Goal: Task Accomplishment & Management: Complete application form

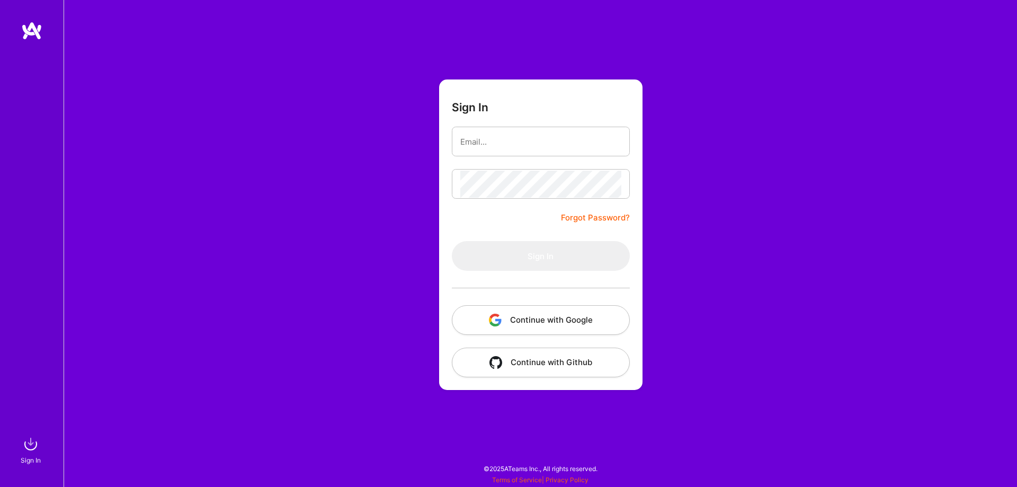
type input "[EMAIL_ADDRESS][DOMAIN_NAME]"
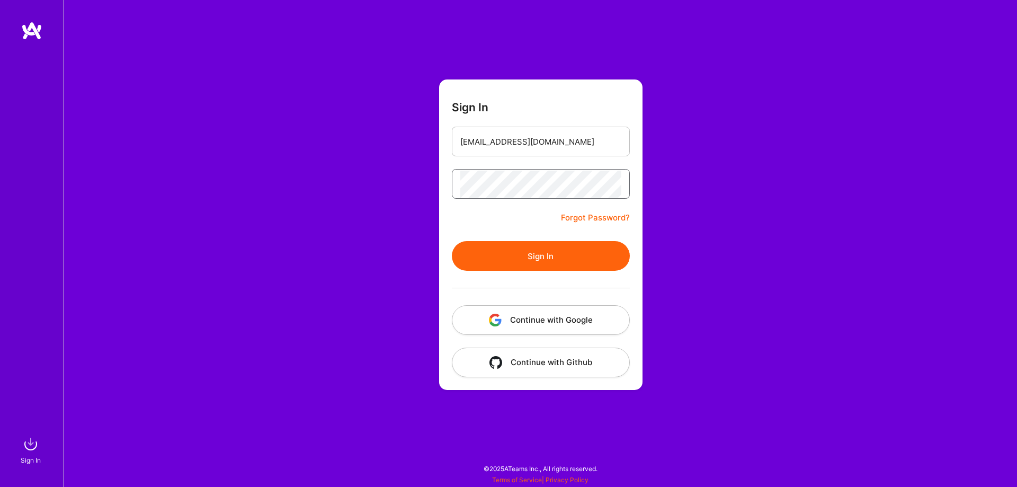
click at [452, 241] on button "Sign In" at bounding box center [541, 256] width 178 height 30
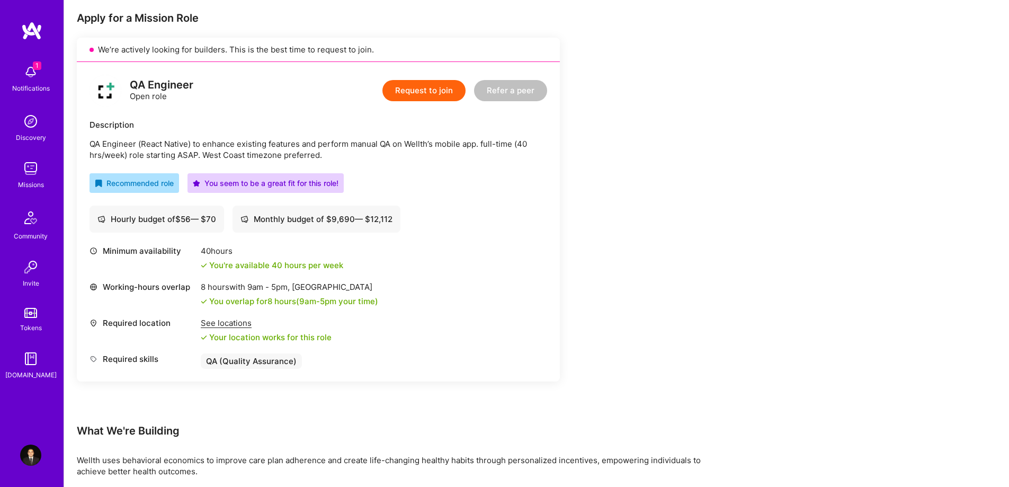
scroll to position [212, 0]
click at [412, 86] on button "Request to join" at bounding box center [423, 88] width 83 height 21
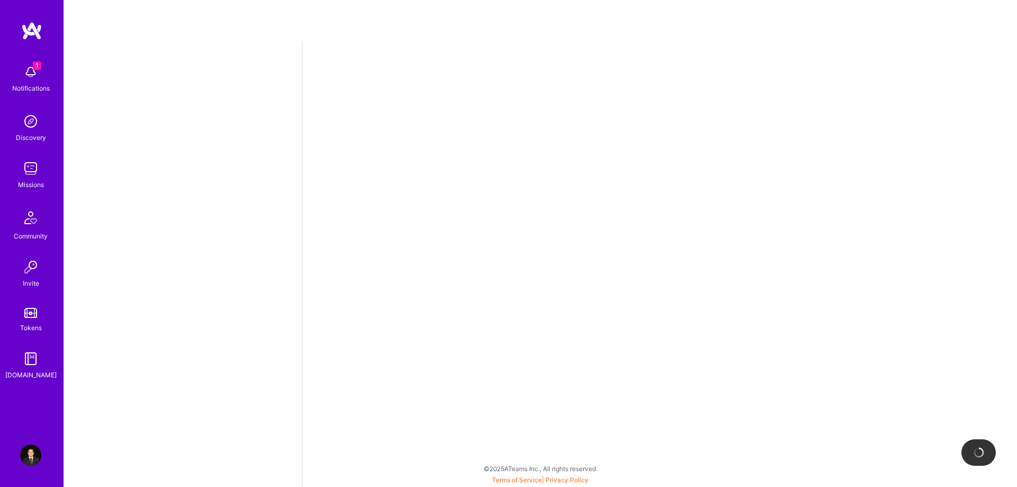
select select "CA"
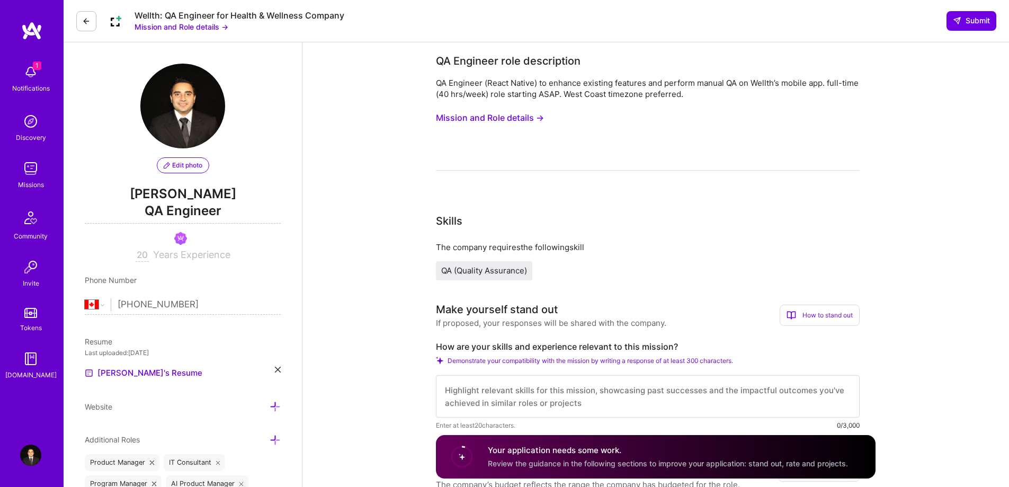
click at [496, 120] on button "Mission and Role details →" at bounding box center [490, 118] width 108 height 20
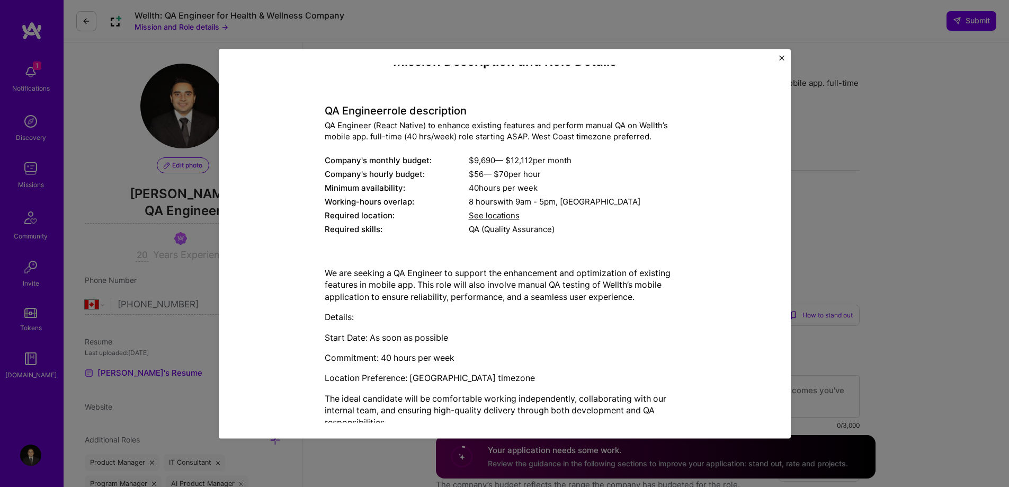
scroll to position [42, 0]
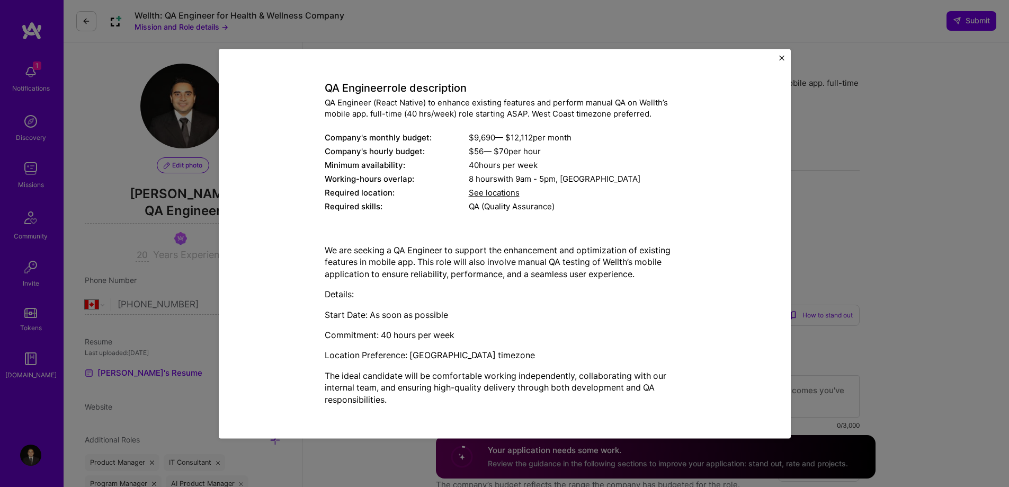
click at [876, 187] on div "Mission Description and Role Details QA Engineer role description QA Engineer (…" at bounding box center [504, 243] width 1009 height 487
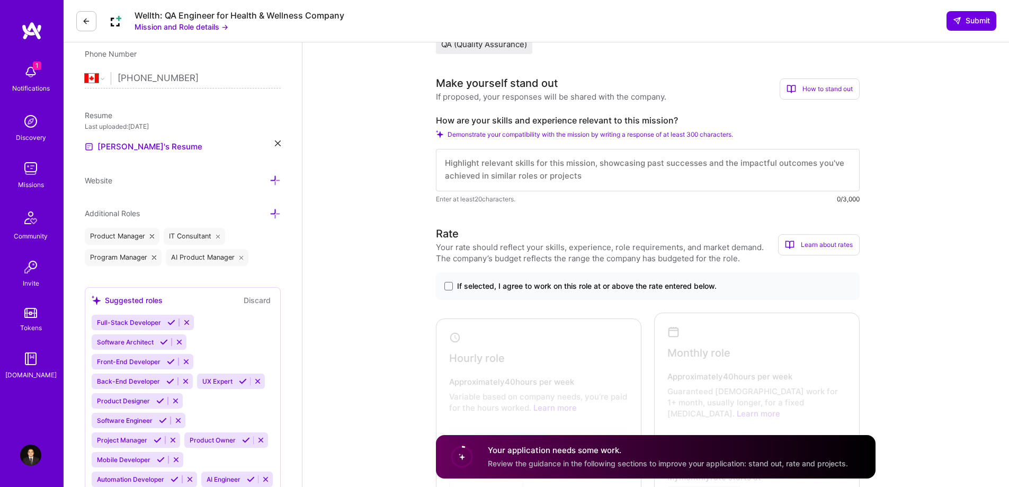
scroll to position [228, 0]
click at [457, 282] on label "If selected, I agree to work on this role at or above the rate entered below." at bounding box center [647, 284] width 407 height 11
click at [0, 0] on input "If selected, I agree to work on this role at or above the rate entered below." at bounding box center [0, 0] width 0 height 0
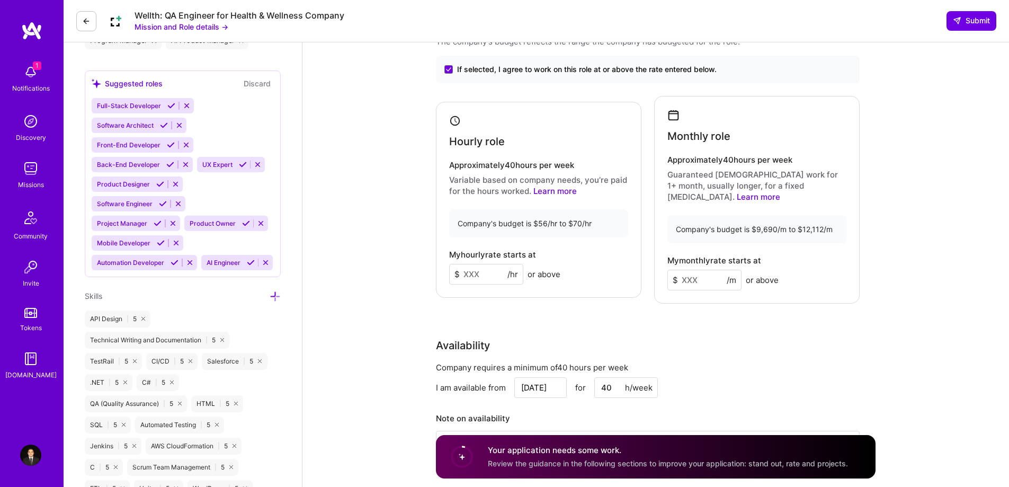
scroll to position [441, 0]
click at [471, 278] on input at bounding box center [486, 275] width 74 height 21
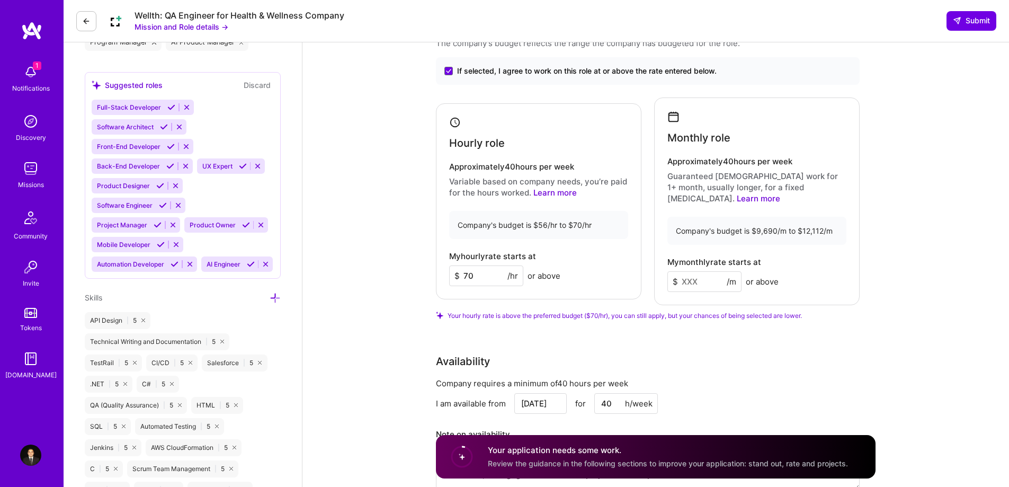
click at [466, 273] on input "70" at bounding box center [486, 275] width 74 height 21
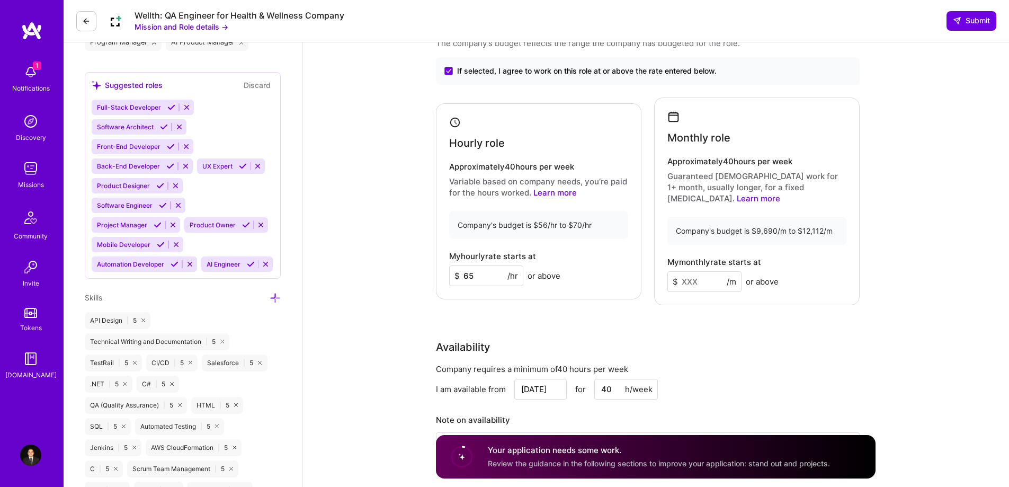
type input "65"
click at [711, 271] on input at bounding box center [704, 281] width 74 height 21
click at [683, 271] on input at bounding box center [704, 281] width 74 height 21
type input "7"
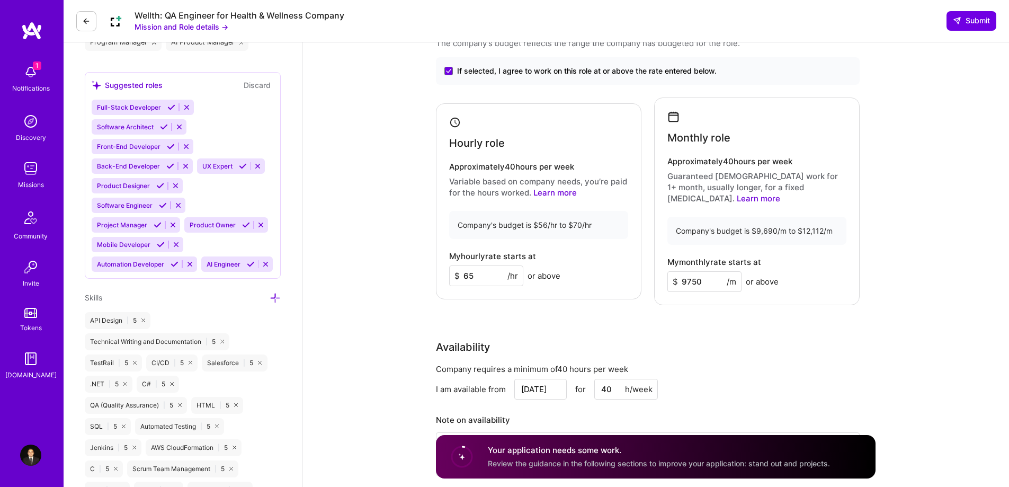
type input "9750"
click at [759, 311] on div "Rate Your rate should reflect your skills, experience, role requirements, and m…" at bounding box center [656, 250] width 440 height 478
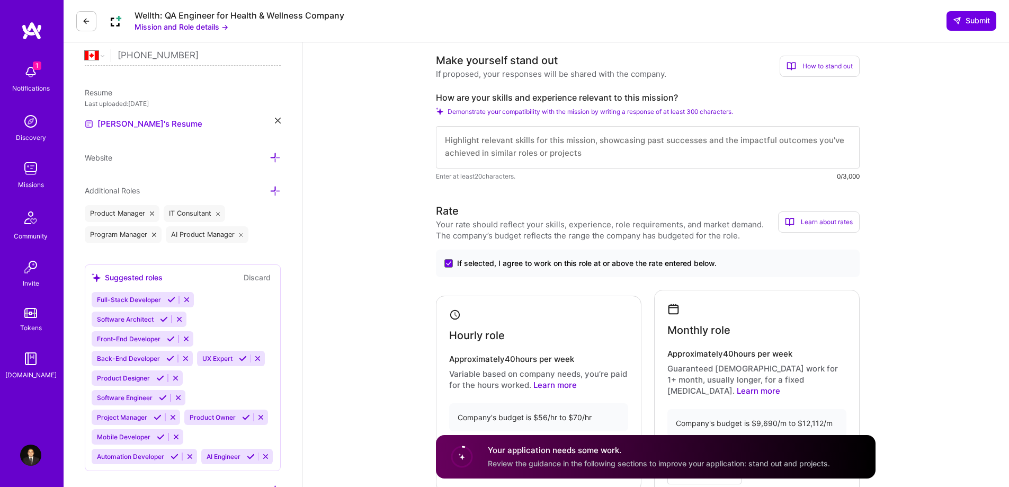
scroll to position [250, 0]
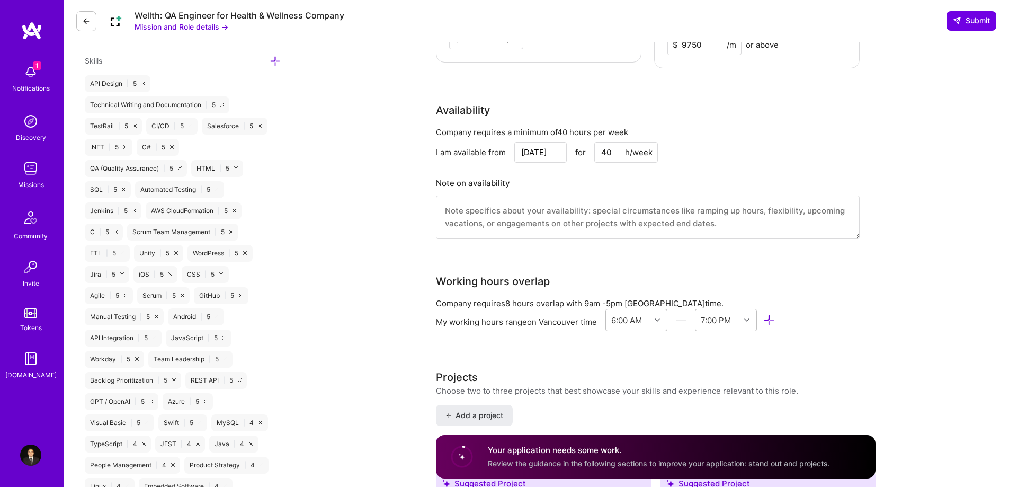
click at [561, 216] on textarea at bounding box center [648, 216] width 424 height 43
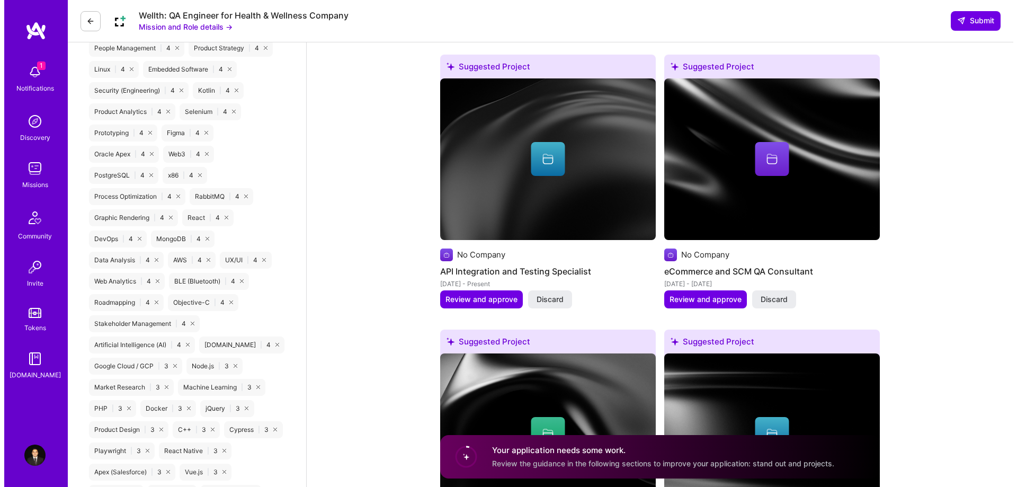
scroll to position [1096, 0]
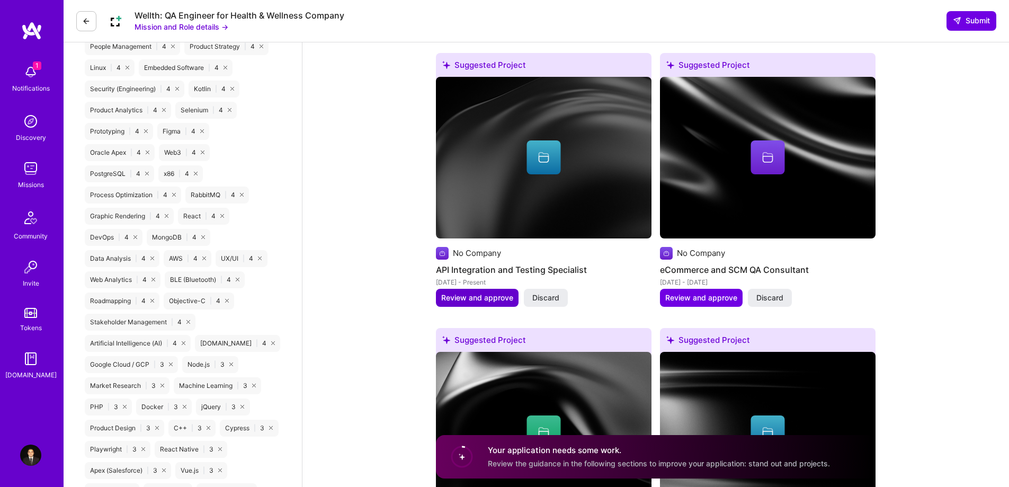
type textarea "No plans yet."
click at [499, 292] on span "Review and approve" at bounding box center [477, 297] width 72 height 11
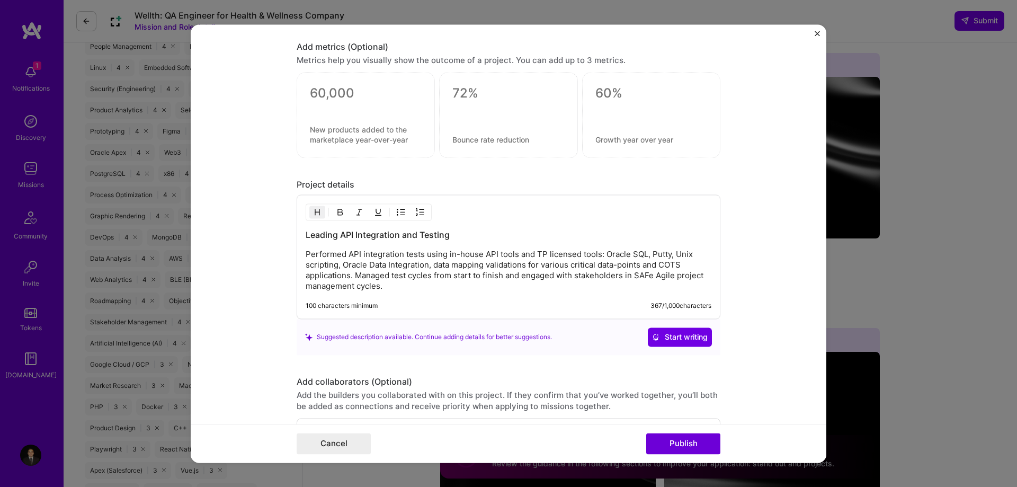
scroll to position [846, 0]
click at [423, 252] on p "Performed API integration tests using in-house API tools and TP licensed tools:…" at bounding box center [509, 269] width 406 height 42
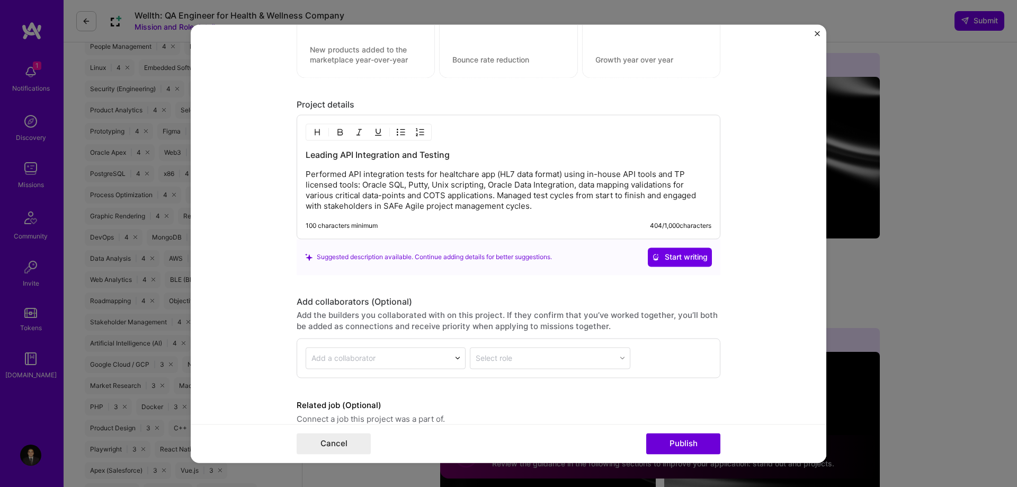
scroll to position [974, 0]
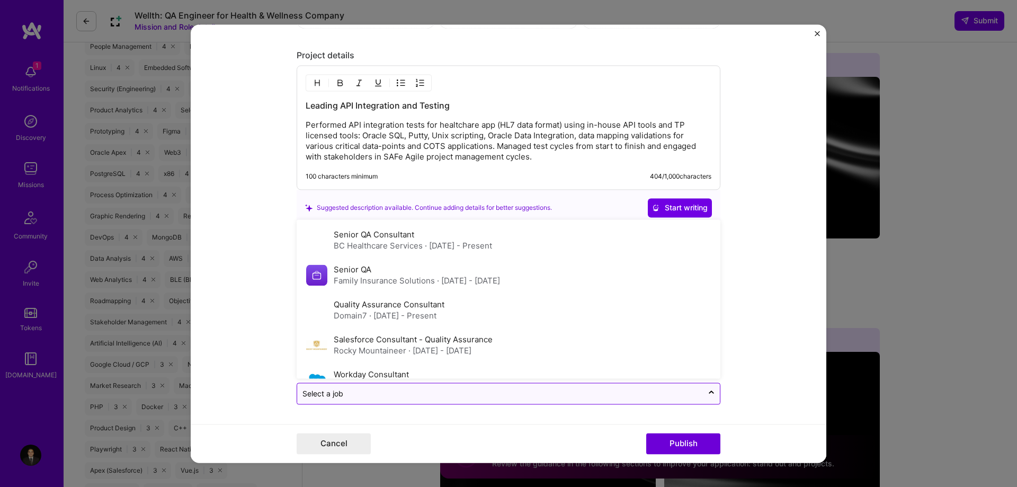
click at [401, 393] on input "text" at bounding box center [499, 393] width 395 height 11
click at [376, 245] on div "BC Healthcare Services · [DATE] - Present" at bounding box center [413, 245] width 158 height 11
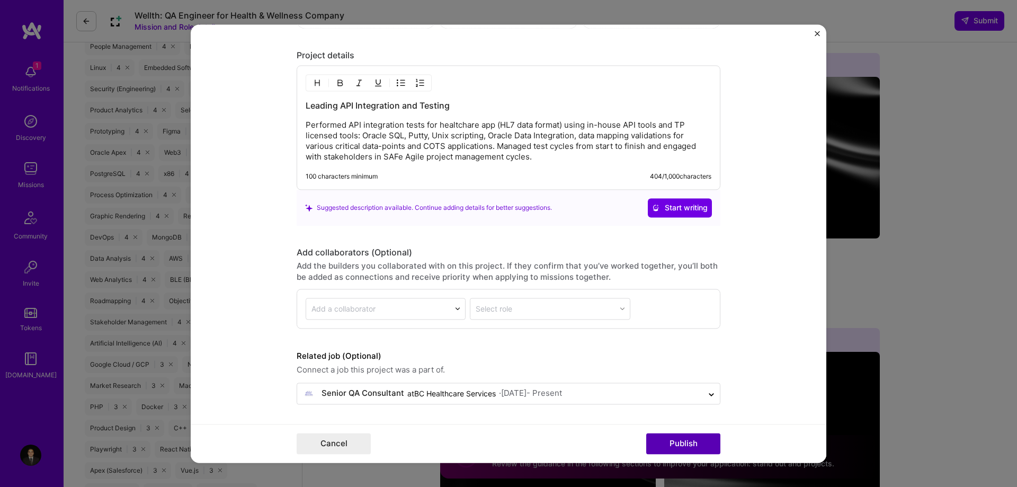
click at [675, 448] on button "Publish" at bounding box center [683, 443] width 74 height 21
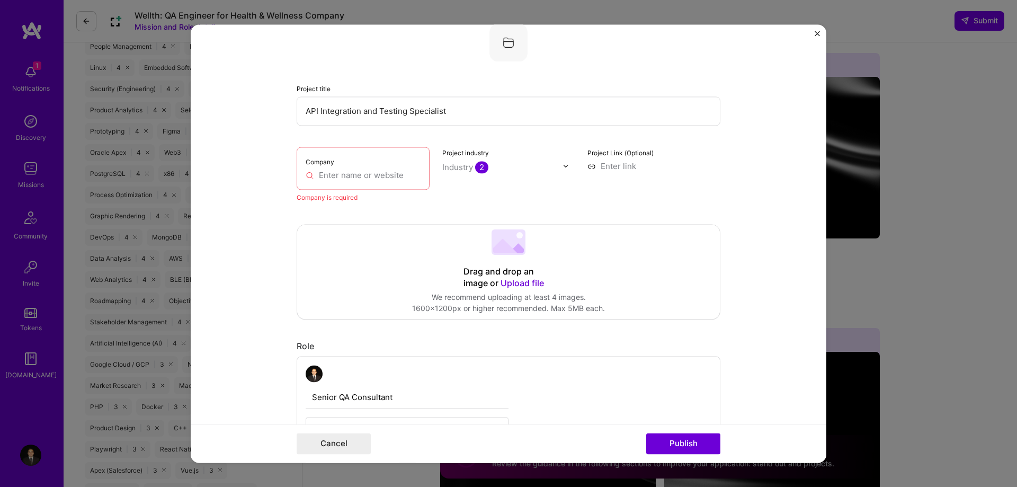
scroll to position [69, 0]
click at [386, 164] on div "Company" at bounding box center [363, 169] width 133 height 43
click at [380, 177] on input "text" at bounding box center [363, 176] width 115 height 11
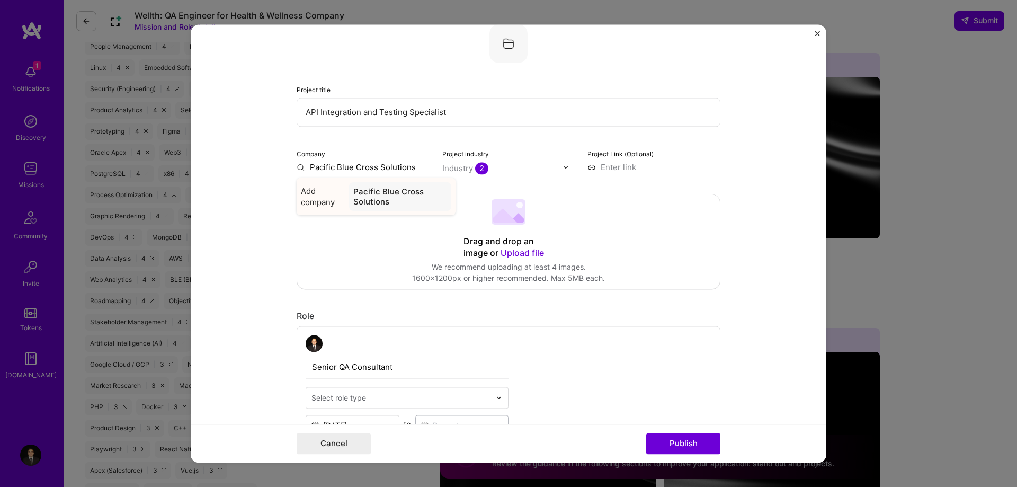
type input "Pacific Blue Cross Solutions"
click at [375, 191] on div "Pacific Blue Cross Solutions" at bounding box center [400, 196] width 102 height 29
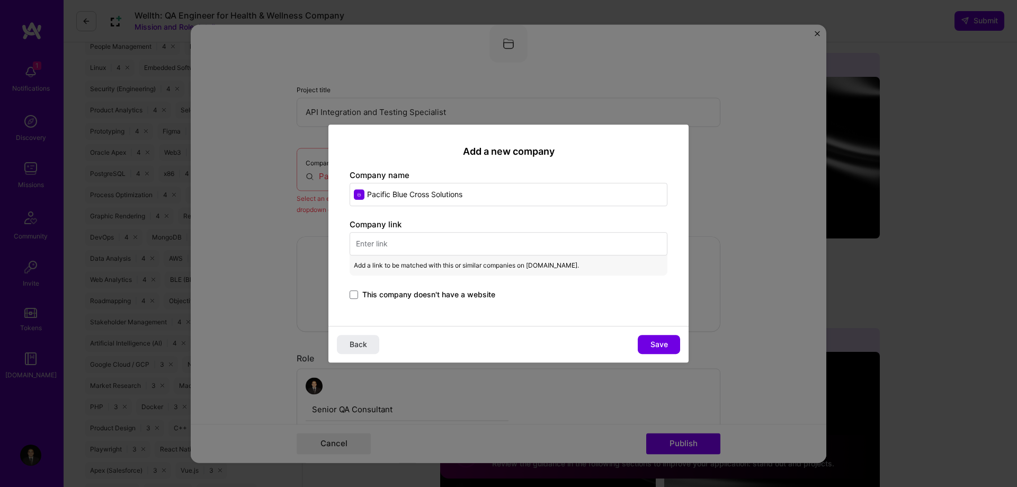
click at [428, 243] on input "text" at bounding box center [509, 243] width 318 height 23
paste input "[URL][DOMAIN_NAME]"
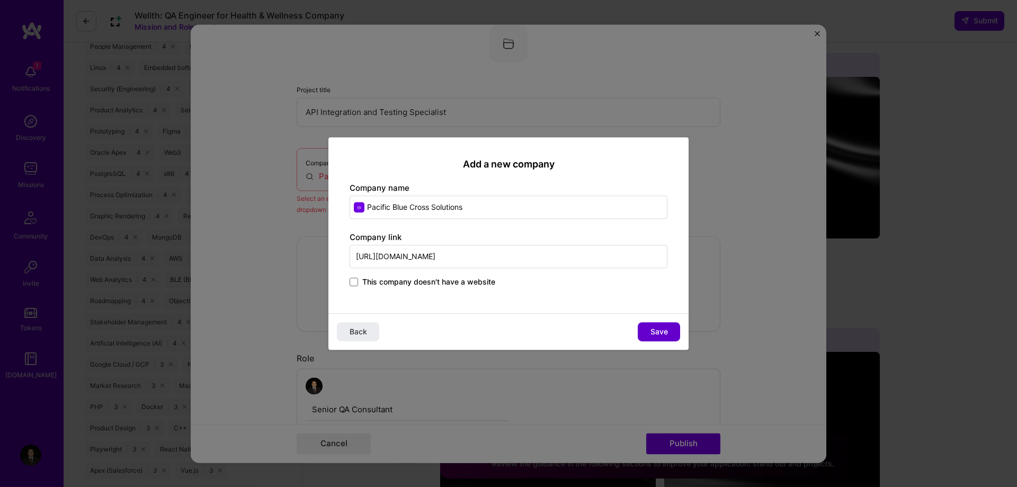
type input "[URL][DOMAIN_NAME]"
click at [655, 329] on span "Save" at bounding box center [658, 331] width 17 height 11
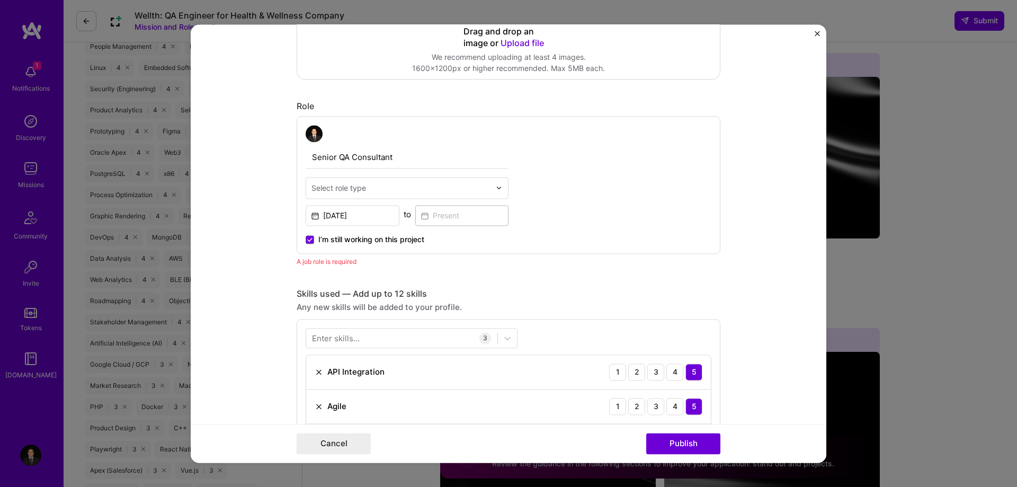
scroll to position [280, 0]
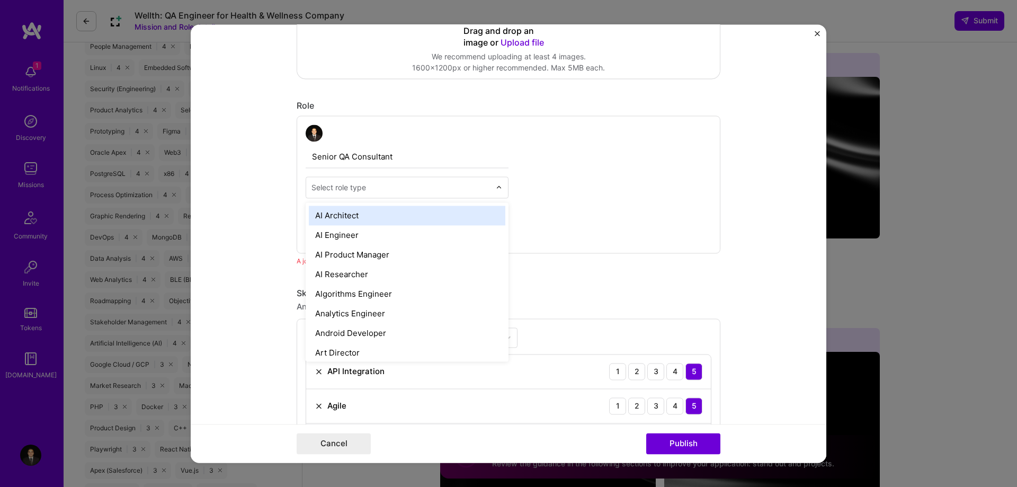
click at [503, 191] on div at bounding box center [502, 187] width 12 height 21
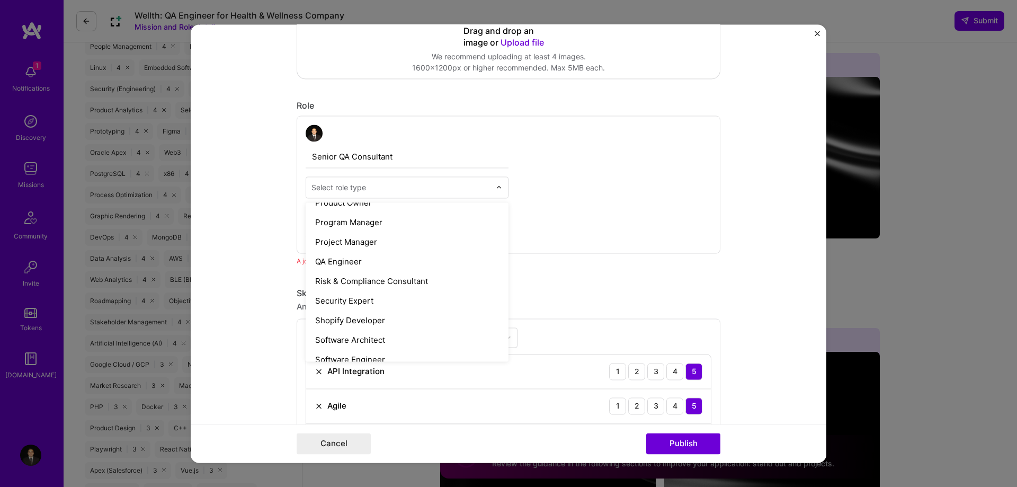
scroll to position [1016, 0]
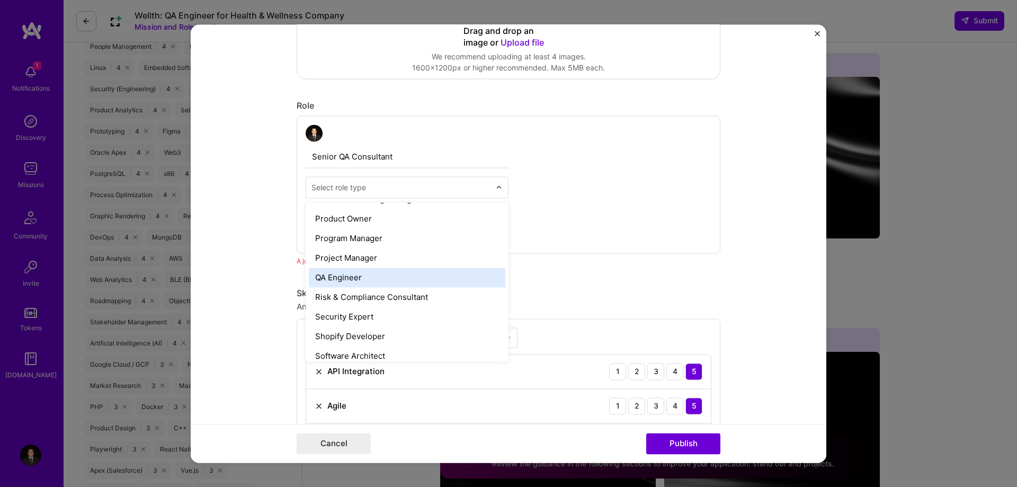
click at [350, 285] on div "QA Engineer" at bounding box center [407, 277] width 196 height 20
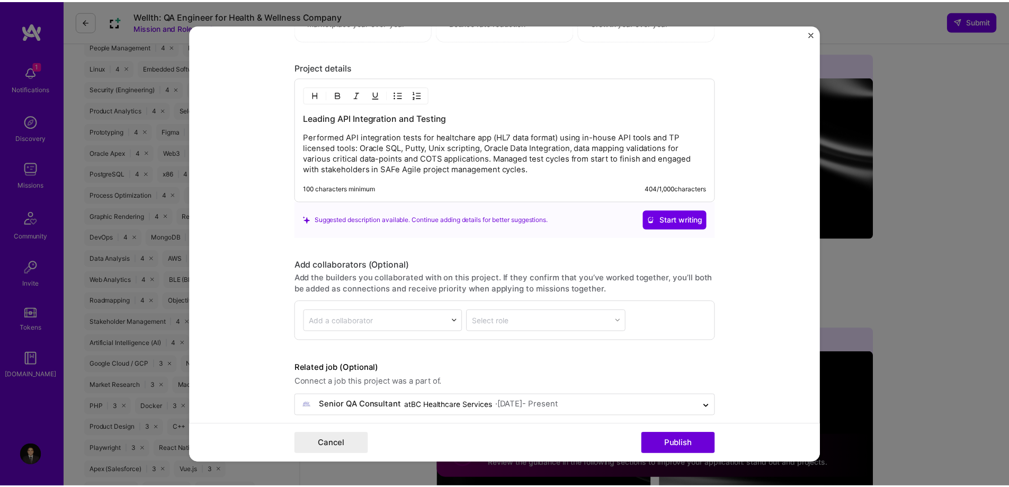
scroll to position [974, 0]
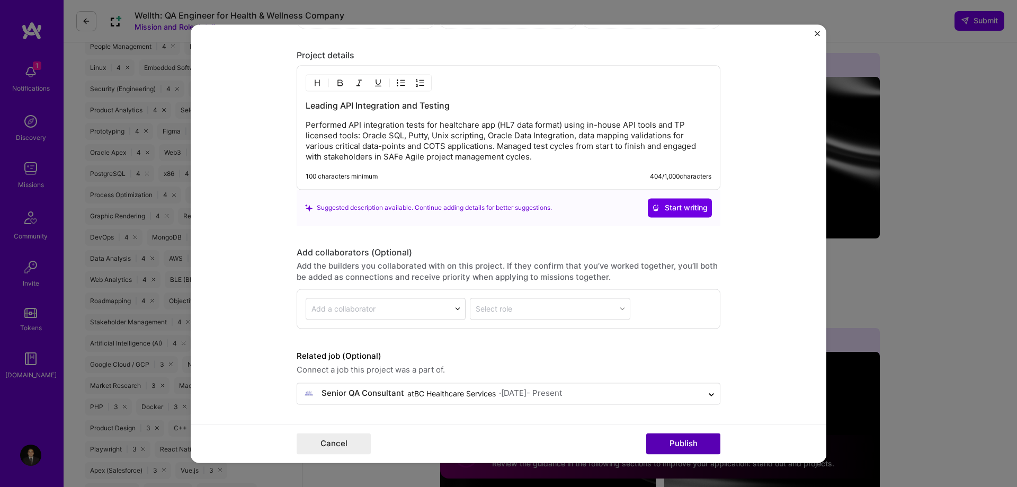
click at [684, 439] on button "Publish" at bounding box center [683, 443] width 74 height 21
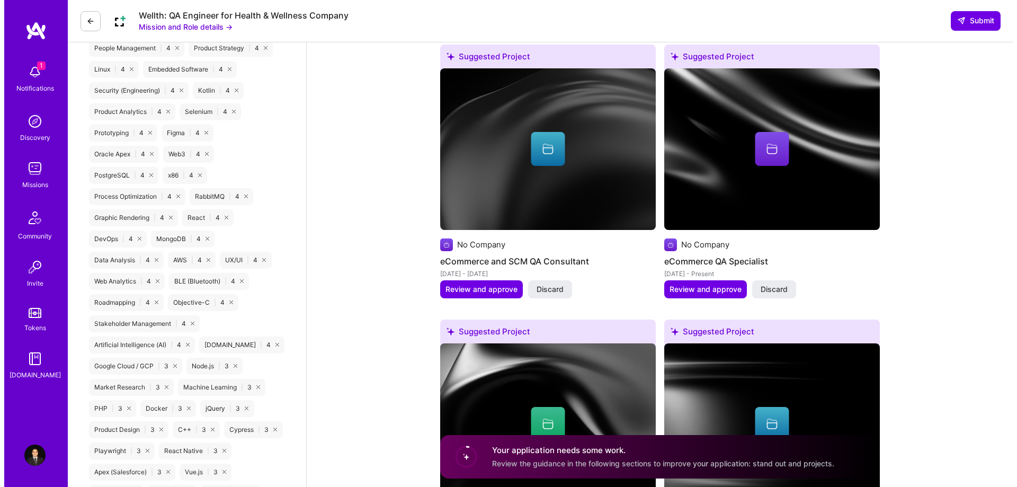
scroll to position [1096, 0]
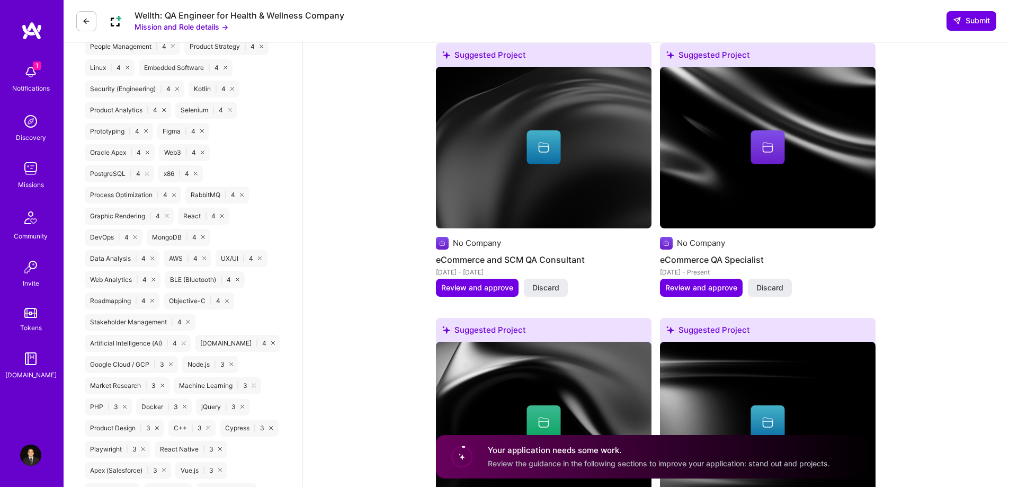
click at [538, 141] on icon at bounding box center [544, 147] width 13 height 13
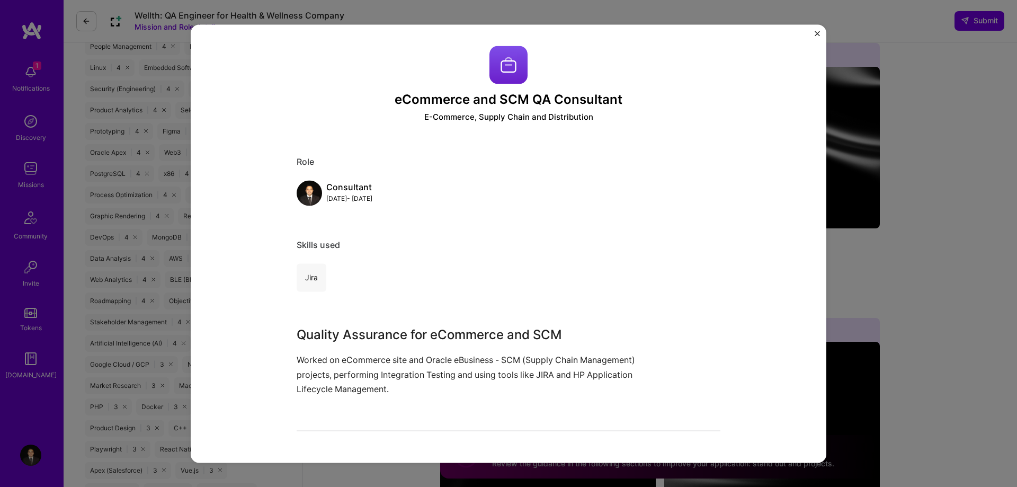
click at [816, 35] on img "Close" at bounding box center [817, 33] width 5 height 5
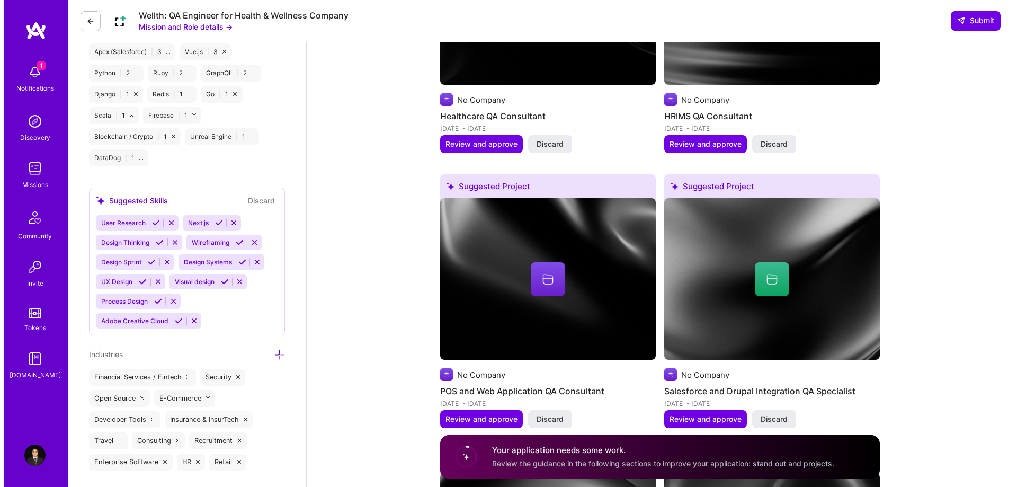
scroll to position [1516, 0]
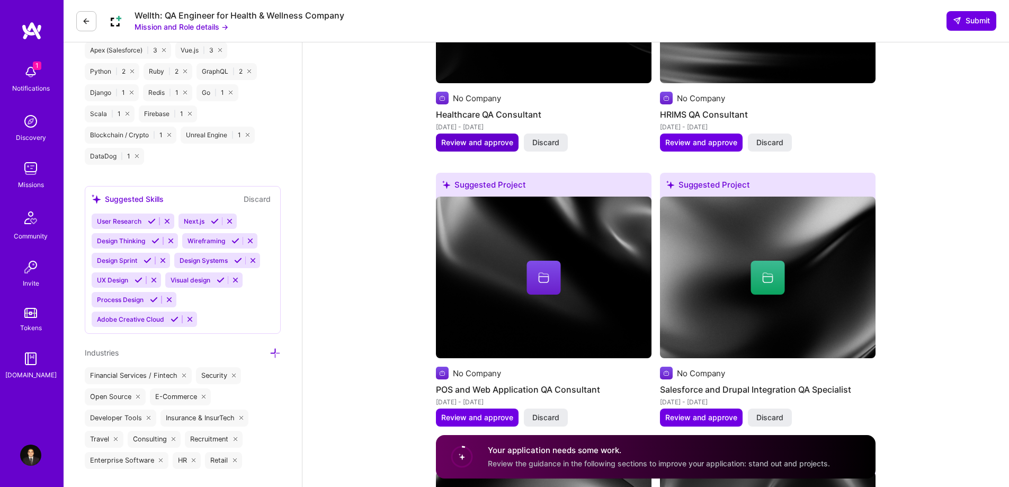
click at [459, 137] on span "Review and approve" at bounding box center [477, 142] width 72 height 11
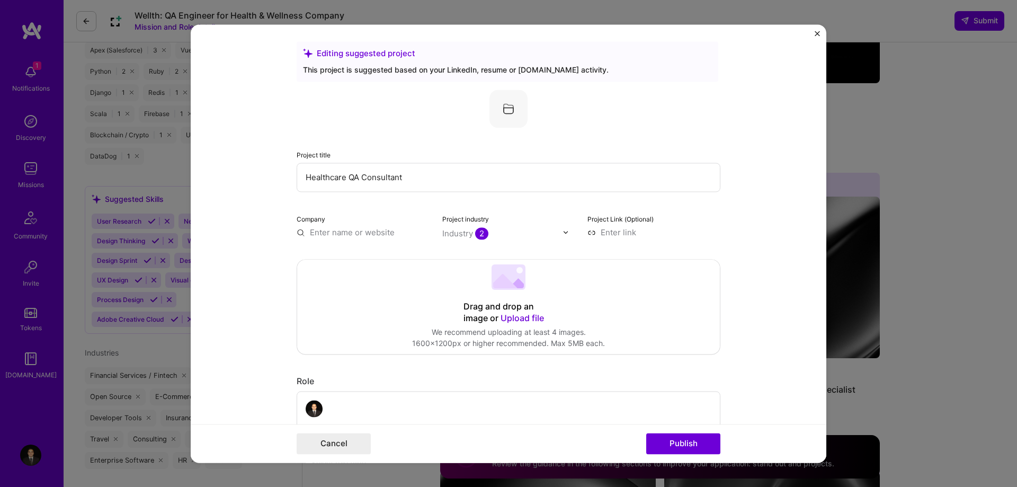
scroll to position [4, 0]
click at [353, 233] on input "text" at bounding box center [363, 232] width 133 height 11
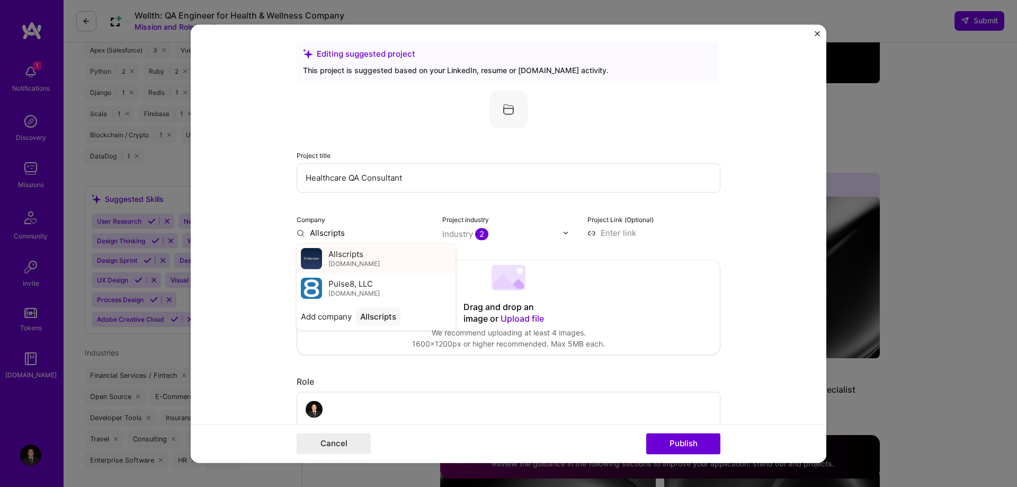
type input "Allscripts"
click at [342, 248] on div "Allscripts [DOMAIN_NAME]" at bounding box center [376, 259] width 159 height 30
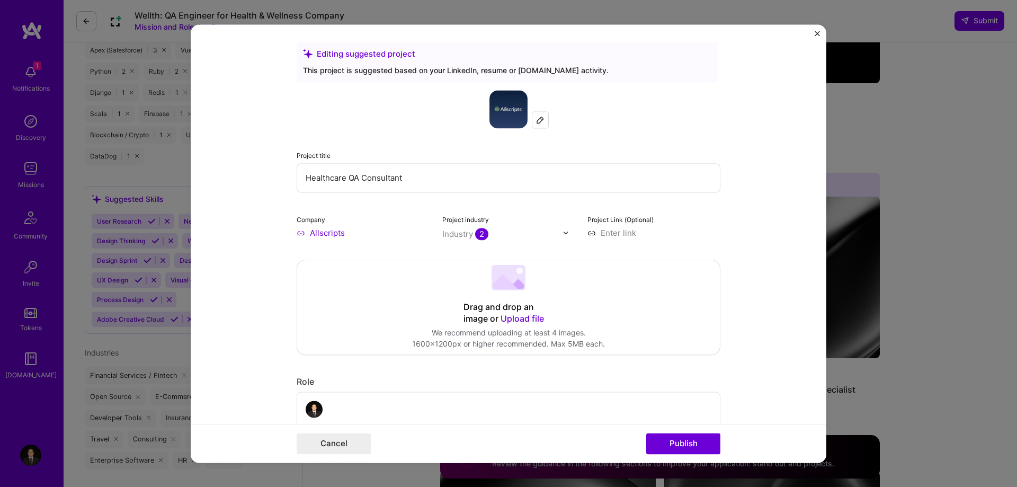
click at [467, 229] on div "Industry 2" at bounding box center [465, 233] width 46 height 11
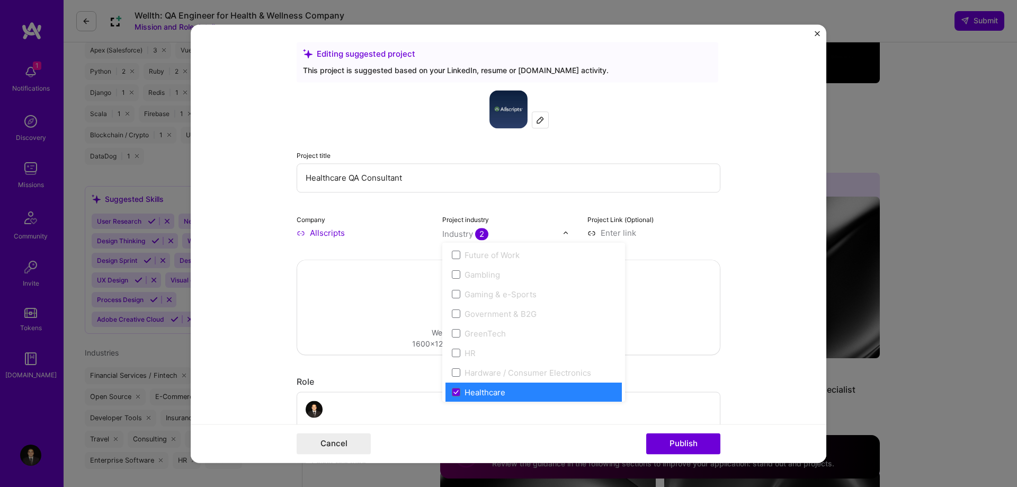
scroll to position [1207, 0]
click at [732, 276] on form "Editing suggested project This project is suggested based on your LinkedIn, res…" at bounding box center [509, 243] width 636 height 438
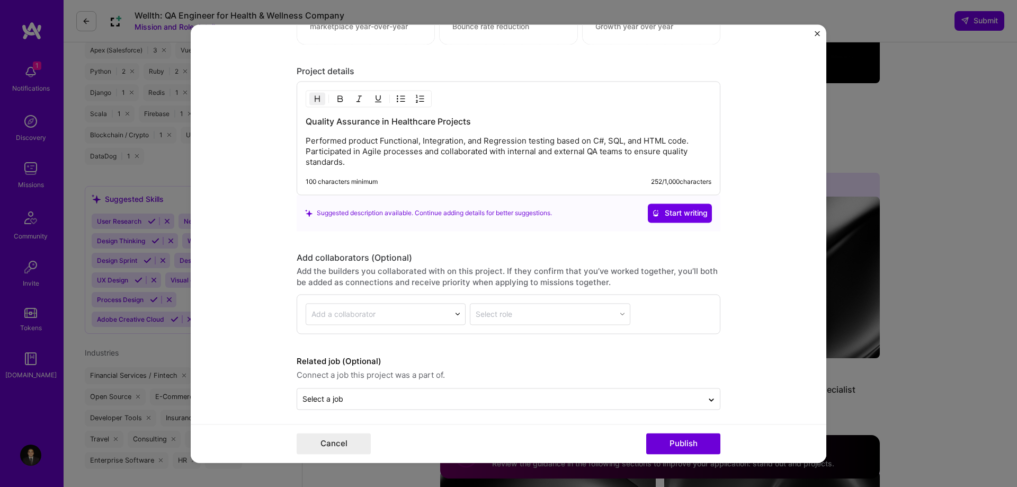
scroll to position [998, 0]
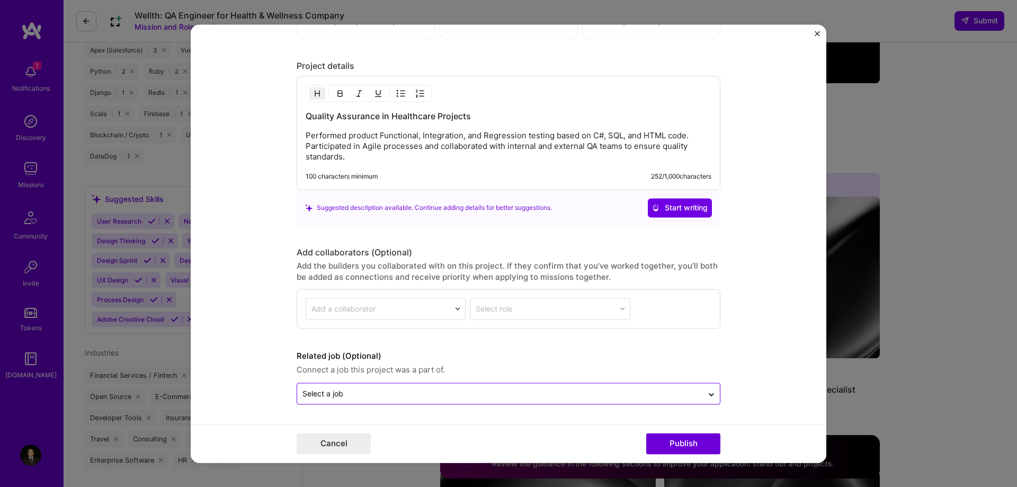
click at [441, 388] on input "text" at bounding box center [499, 393] width 395 height 11
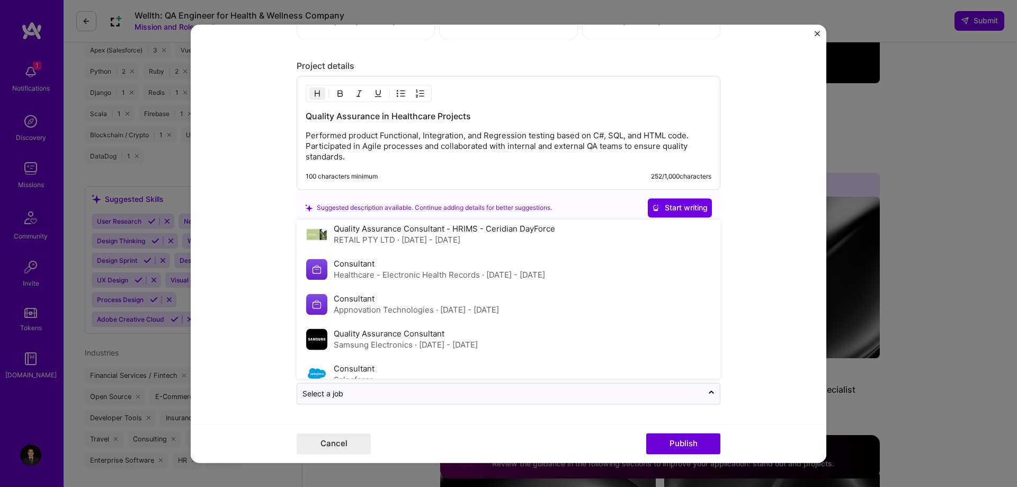
scroll to position [253, 0]
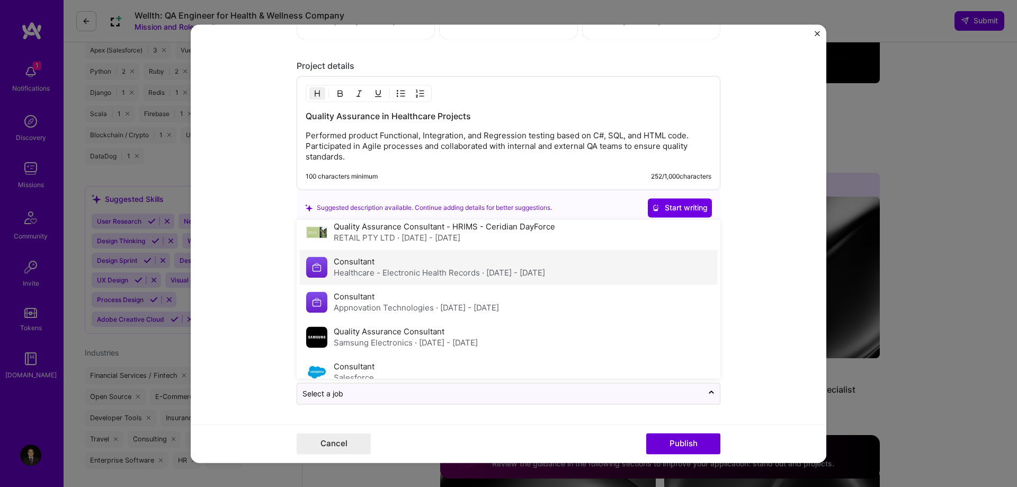
click at [501, 275] on span "· [DATE] - [DATE]" at bounding box center [513, 272] width 63 height 10
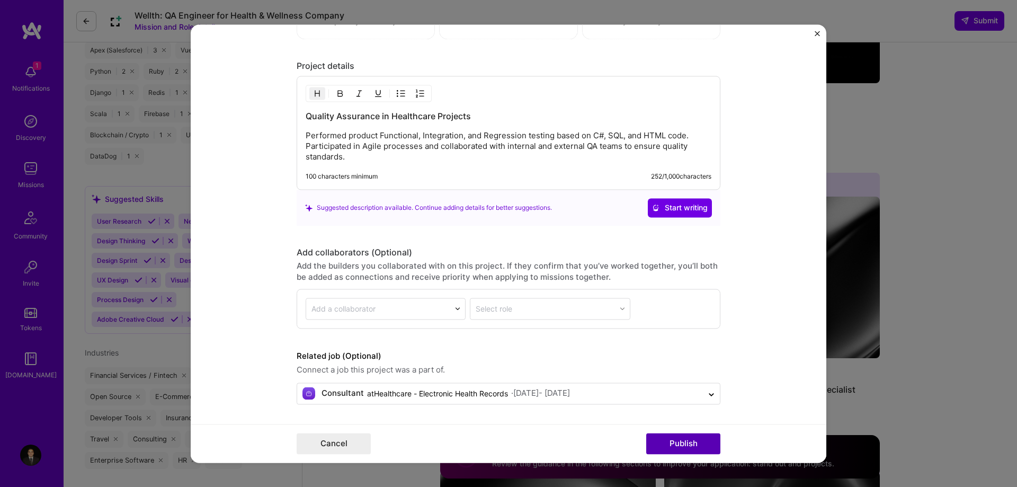
click at [685, 445] on button "Publish" at bounding box center [683, 443] width 74 height 21
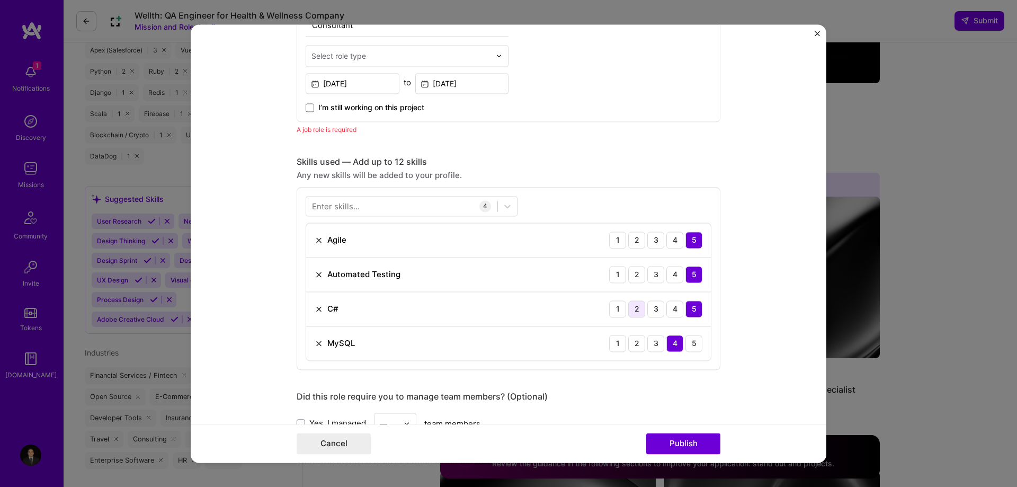
scroll to position [355, 0]
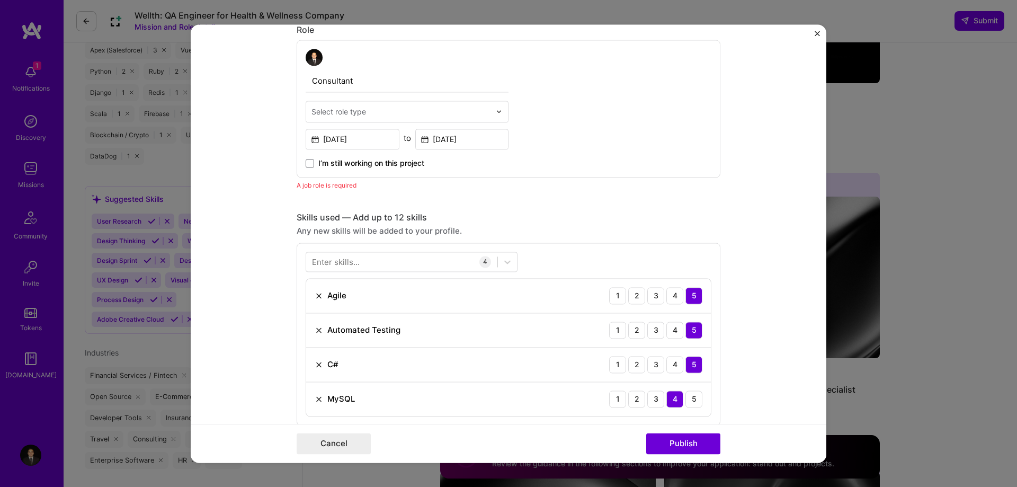
click at [439, 108] on input "text" at bounding box center [400, 111] width 179 height 11
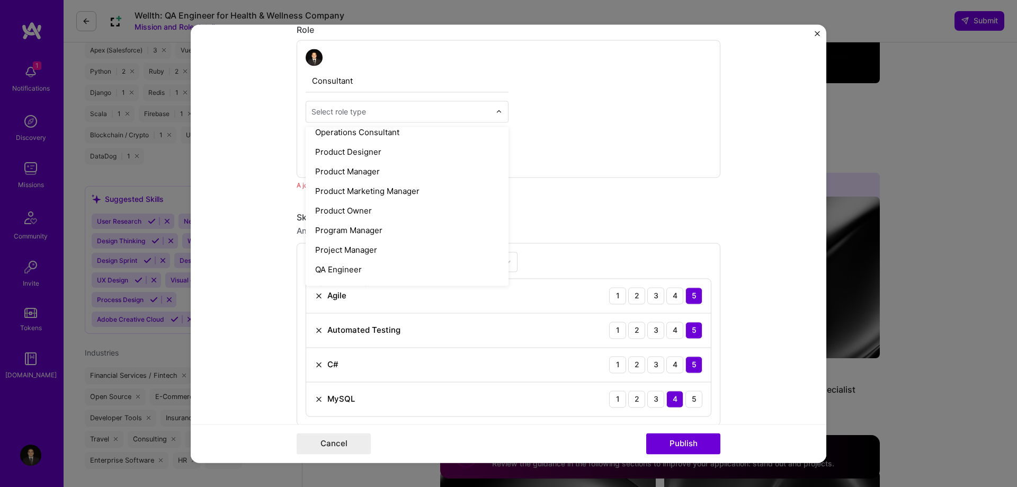
scroll to position [959, 0]
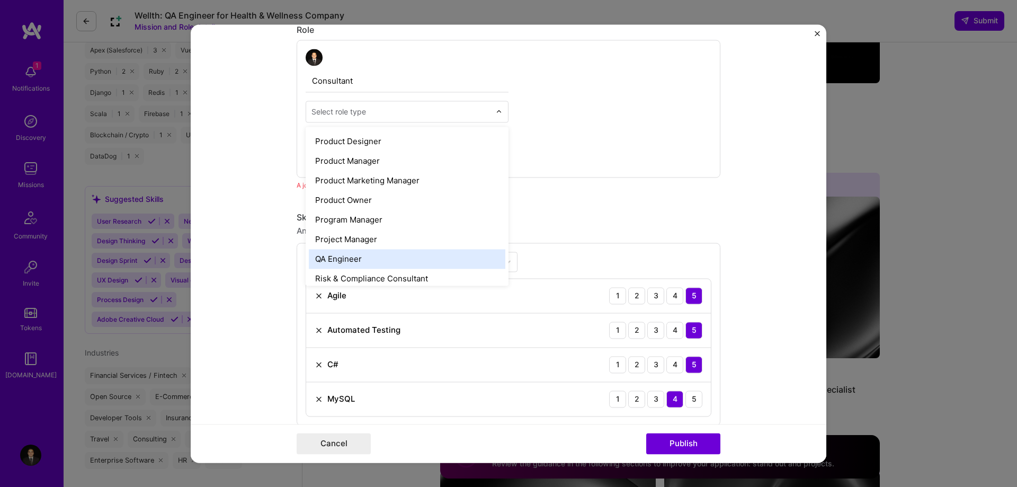
click at [388, 260] on div "QA Engineer" at bounding box center [407, 259] width 196 height 20
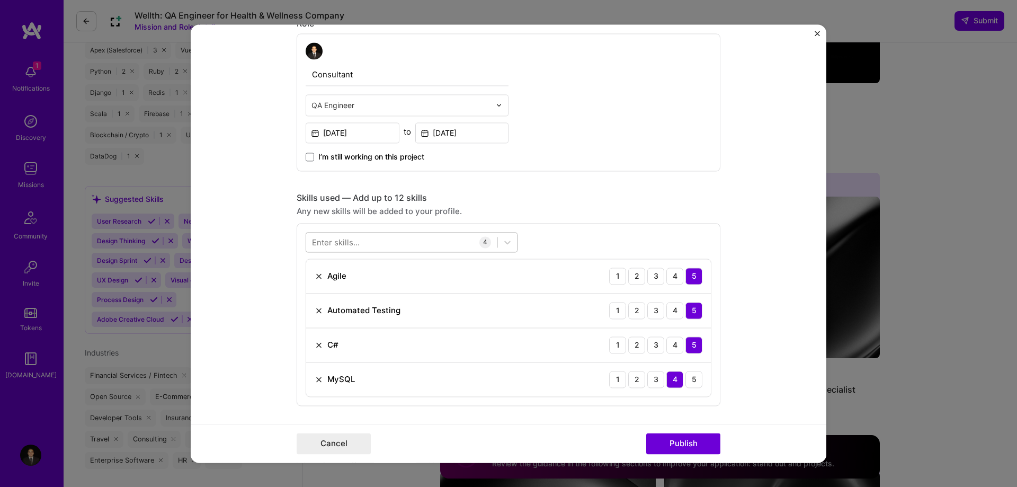
click at [400, 240] on div at bounding box center [401, 241] width 191 height 17
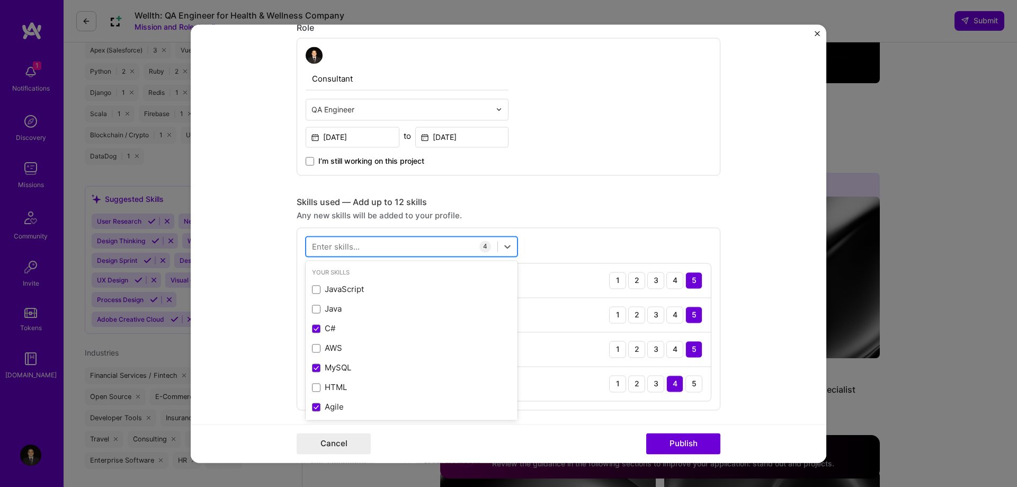
scroll to position [357, 0]
click at [312, 295] on div "JavaScript" at bounding box center [411, 289] width 199 height 11
click at [312, 311] on span at bounding box center [316, 309] width 8 height 8
click at [0, 0] on input "checkbox" at bounding box center [0, 0] width 0 height 0
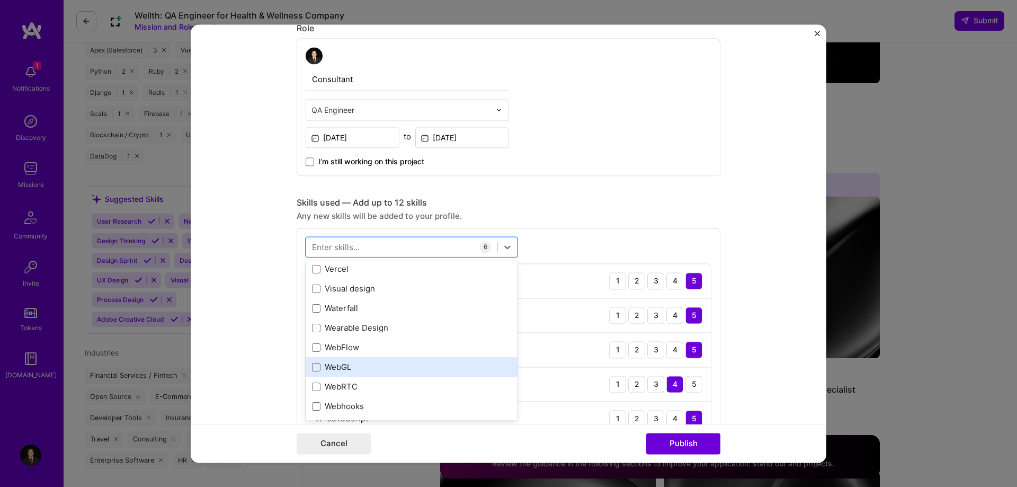
scroll to position [7027, 0]
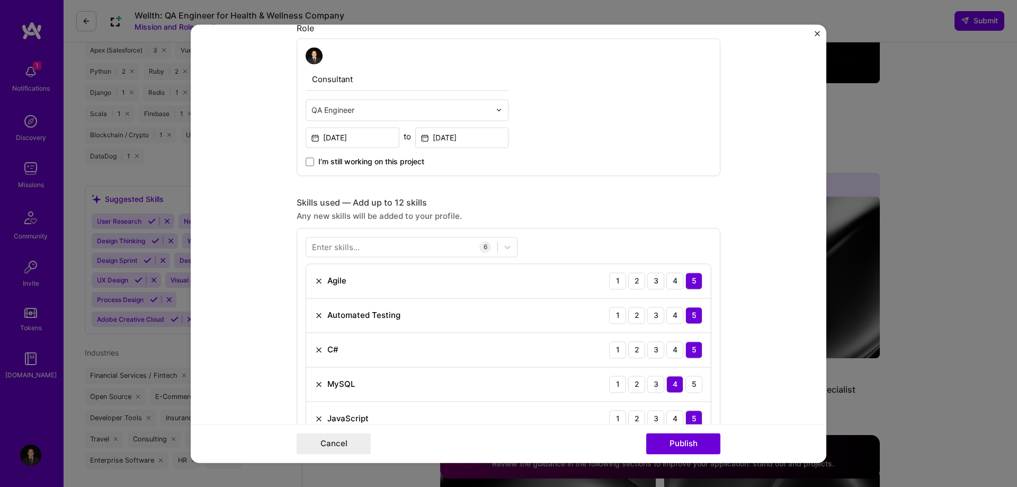
click at [631, 232] on div "Enter skills... 6 Agile 1 2 3 4 5 Automated Testing 1 2 3 4 5 C# 1 2 3 4 5 MySQ…" at bounding box center [509, 354] width 424 height 252
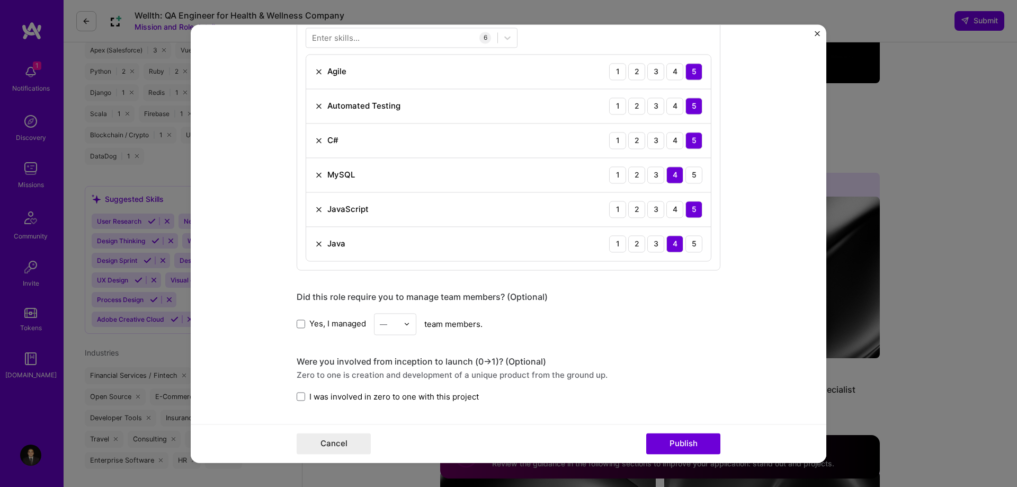
scroll to position [567, 0]
click at [297, 324] on span at bounding box center [301, 322] width 8 height 8
click at [0, 0] on input "Yes, I managed" at bounding box center [0, 0] width 0 height 0
click at [370, 324] on div "Yes, I managed — team members." at bounding box center [509, 323] width 424 height 22
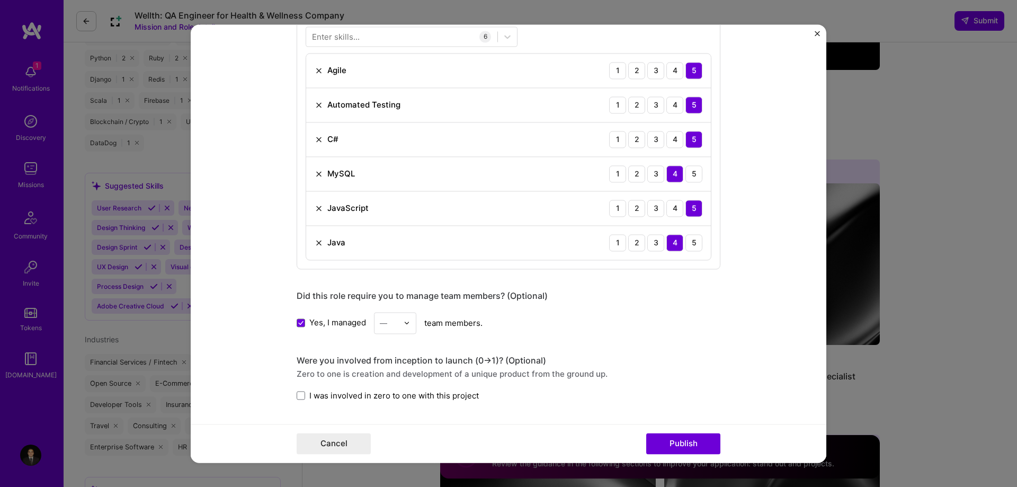
click at [380, 324] on div "—" at bounding box center [383, 322] width 7 height 11
click at [381, 375] on div "2" at bounding box center [395, 371] width 36 height 20
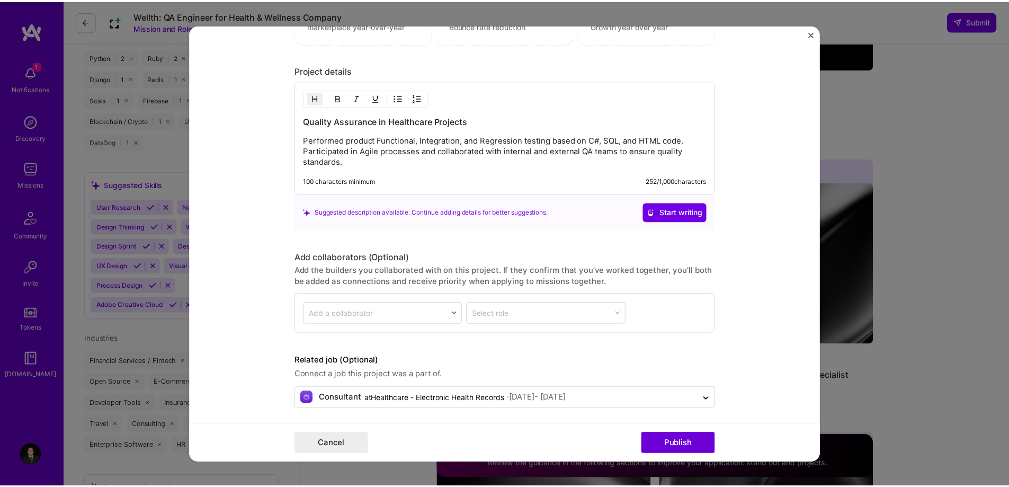
scroll to position [1067, 0]
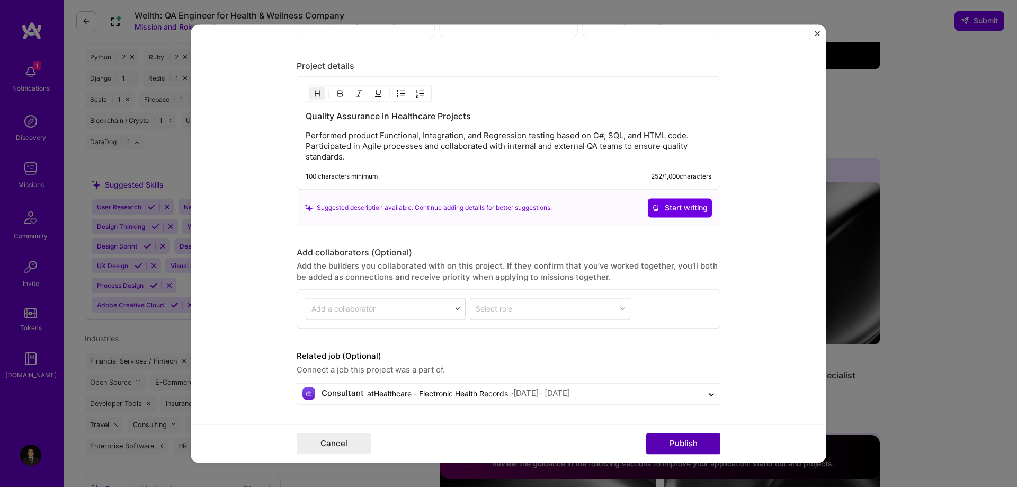
click at [666, 436] on button "Publish" at bounding box center [683, 443] width 74 height 21
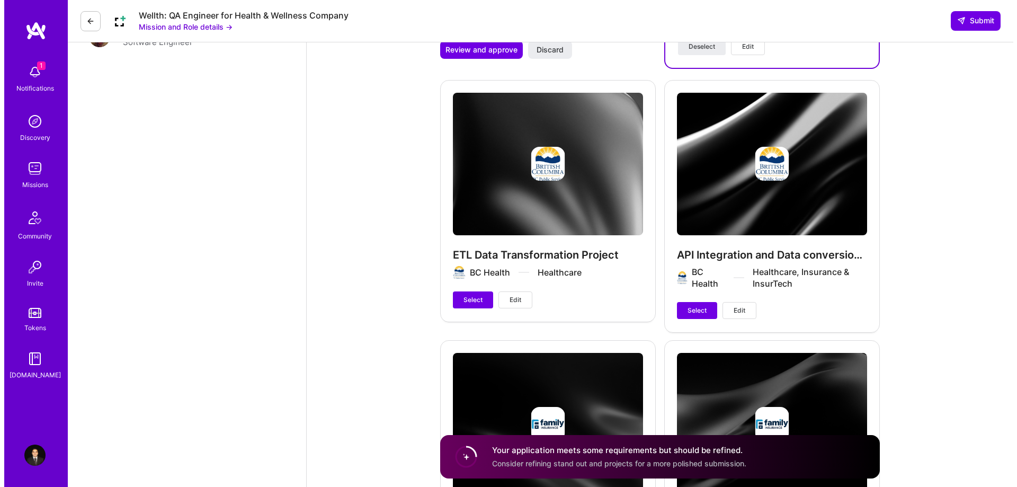
scroll to position [2161, 0]
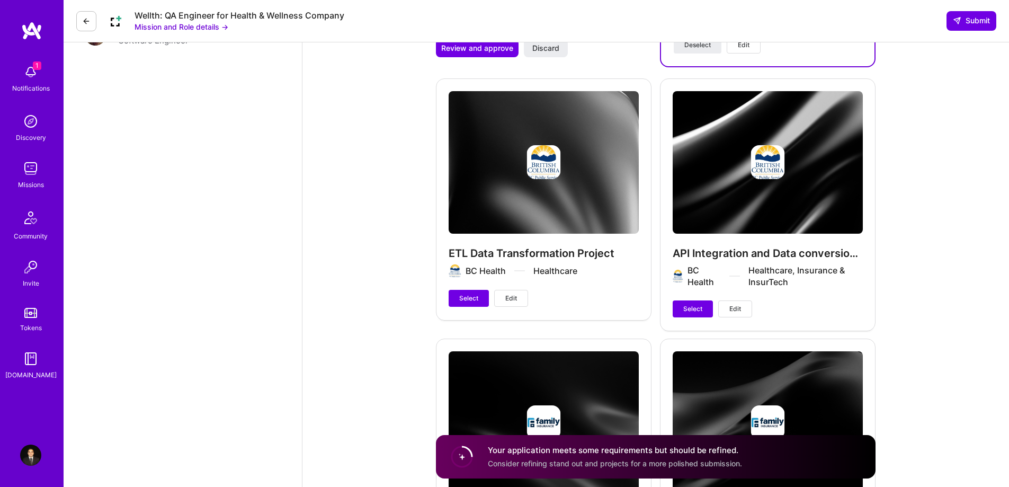
click at [518, 291] on button "Edit" at bounding box center [511, 298] width 34 height 17
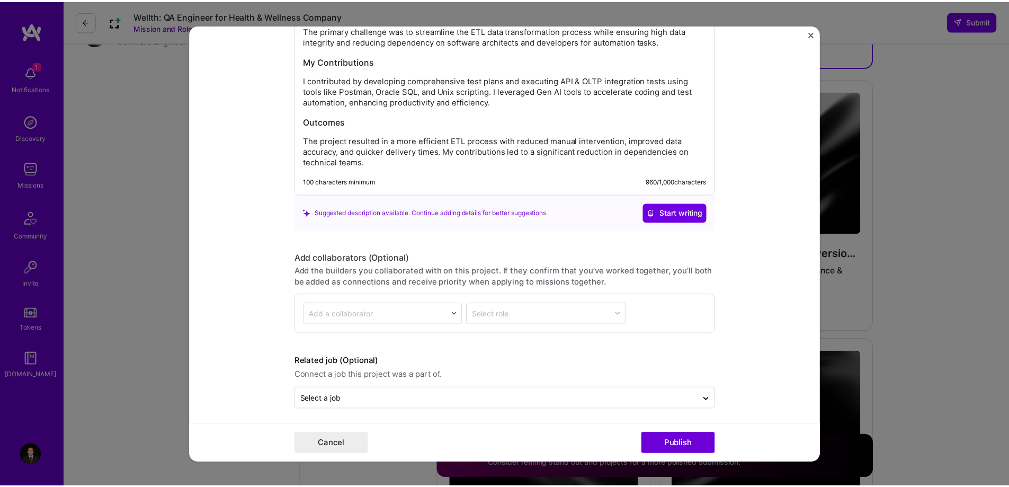
scroll to position [1282, 0]
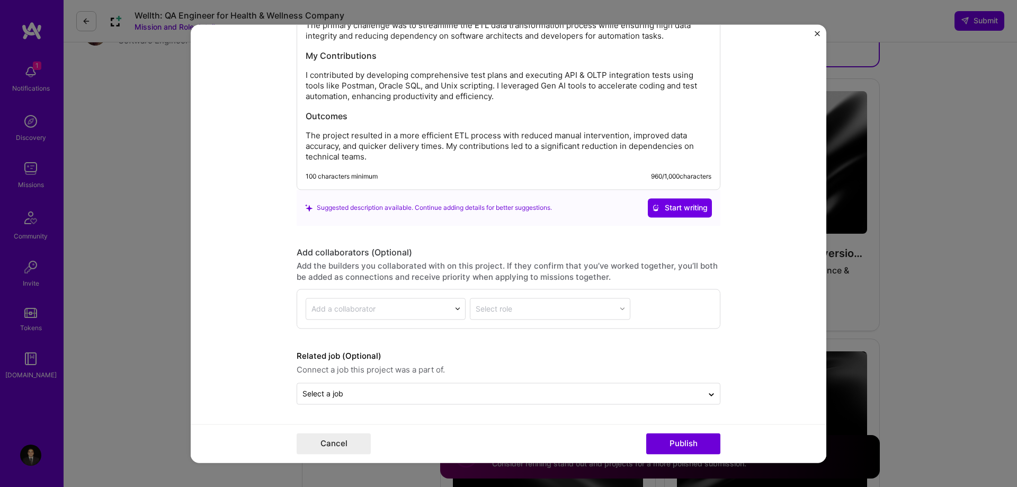
click at [600, 415] on form "Project title ETL Data Transformation Project Company BC Health Project industr…" at bounding box center [509, 243] width 636 height 438
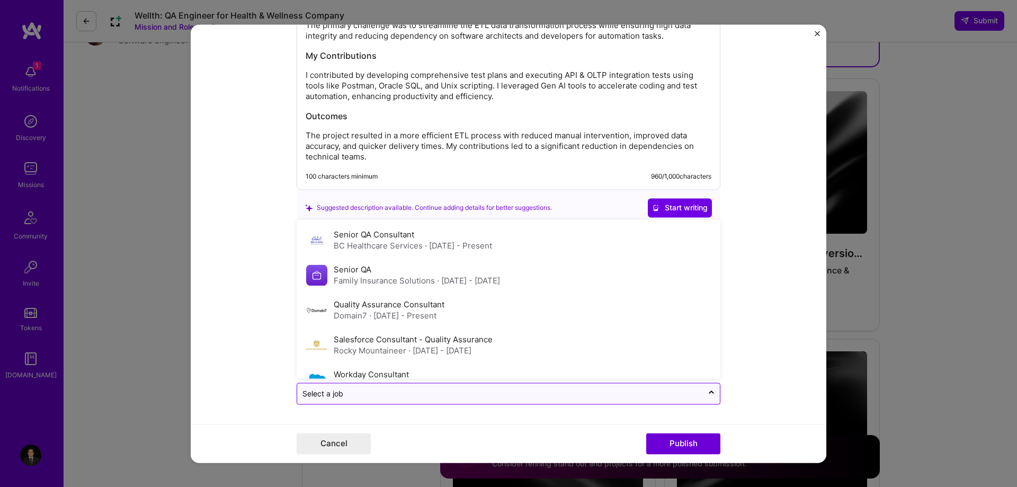
click at [585, 398] on input "text" at bounding box center [499, 393] width 395 height 11
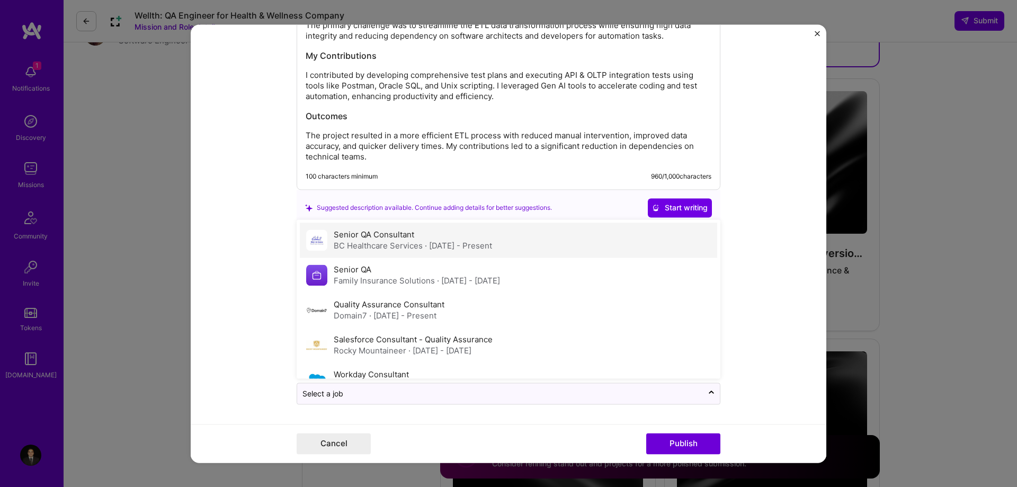
click at [389, 230] on label "Senior QA Consultant" at bounding box center [374, 234] width 80 height 10
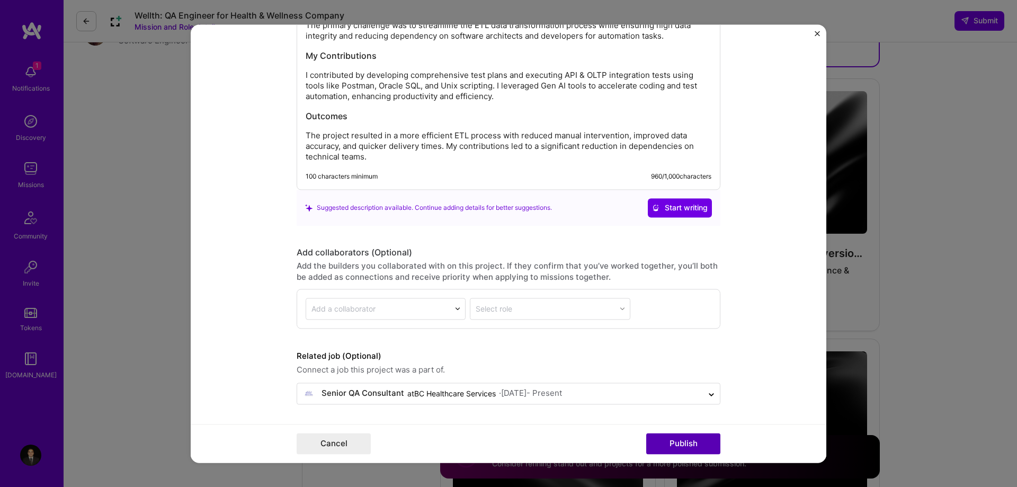
click at [673, 442] on button "Publish" at bounding box center [683, 443] width 74 height 21
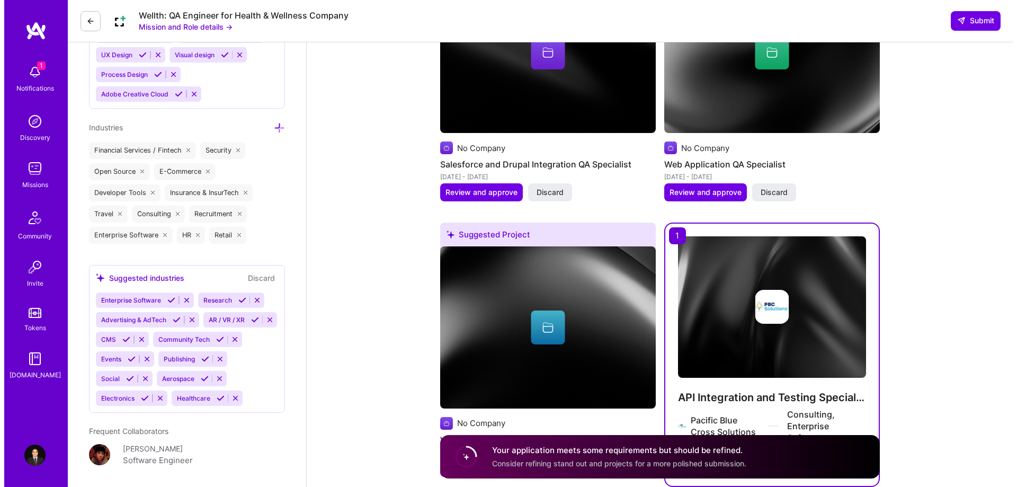
scroll to position [1741, 0]
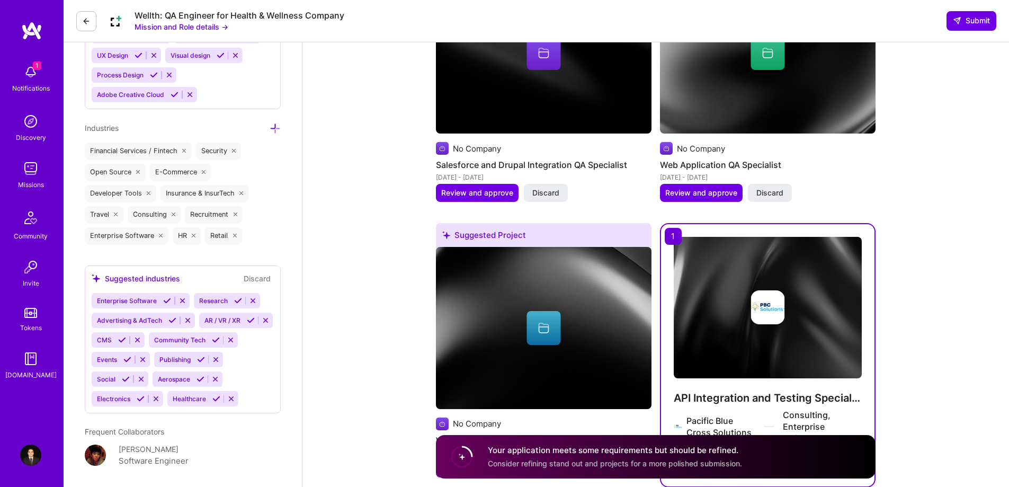
click at [698, 266] on img at bounding box center [768, 307] width 188 height 141
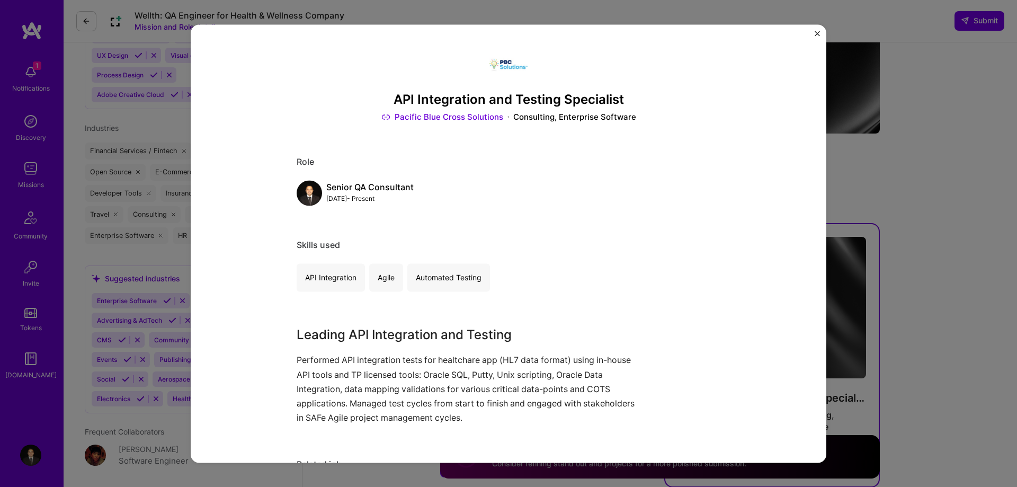
click at [816, 36] on button "Close" at bounding box center [817, 36] width 5 height 11
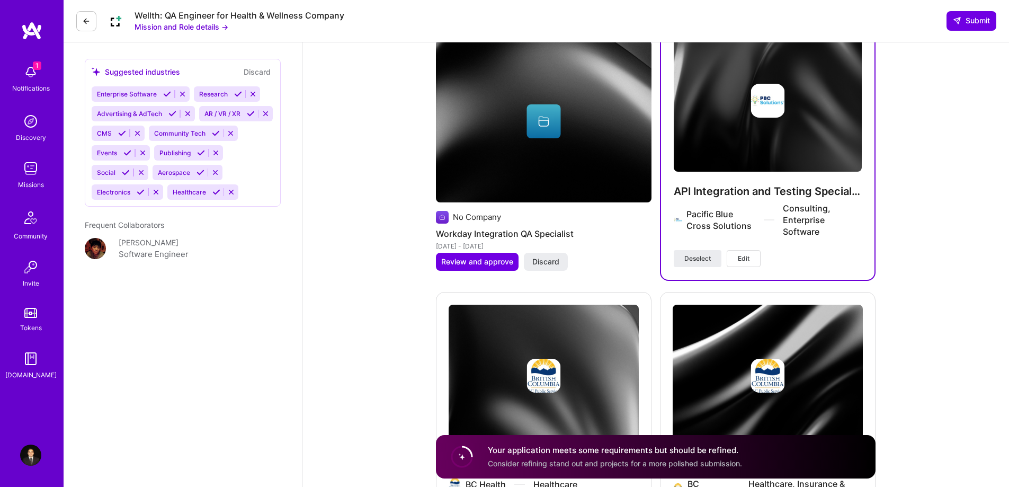
scroll to position [1949, 0]
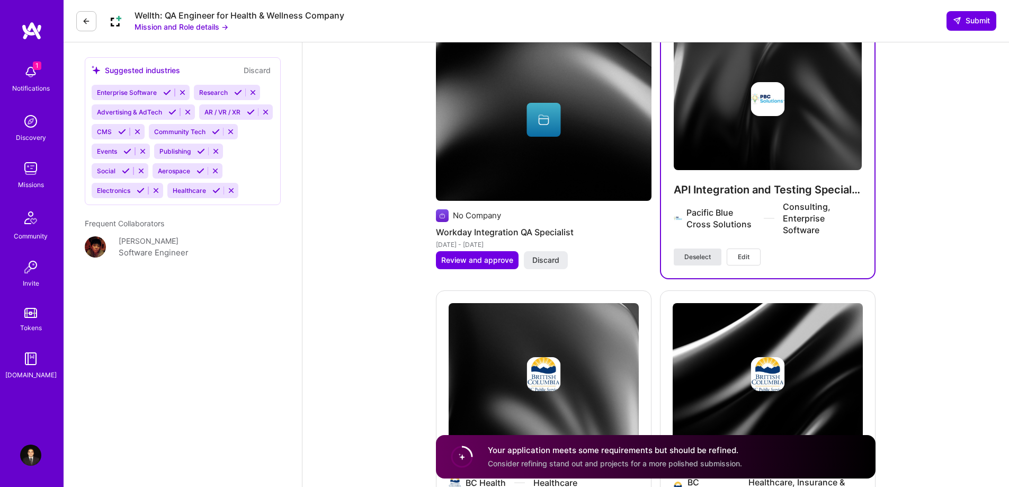
click at [700, 252] on span "Deselect" at bounding box center [697, 257] width 26 height 10
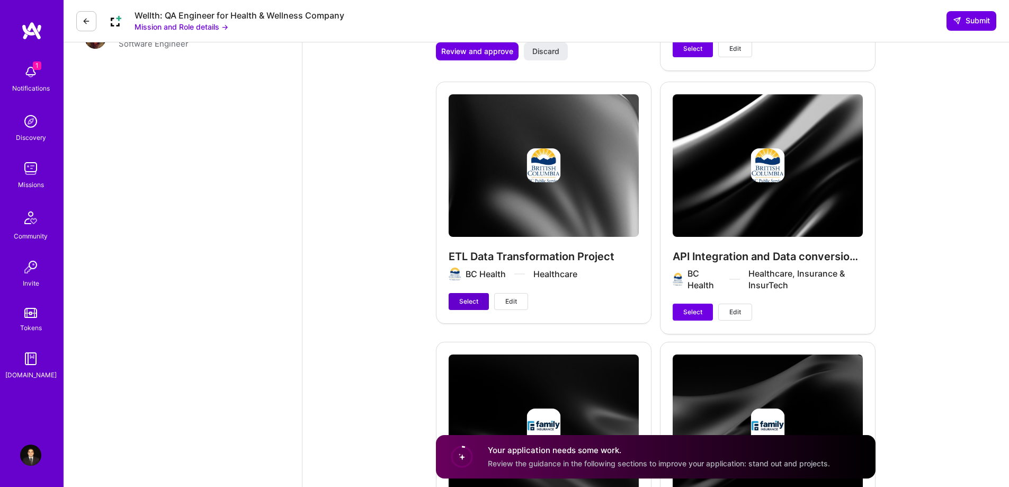
scroll to position [2159, 0]
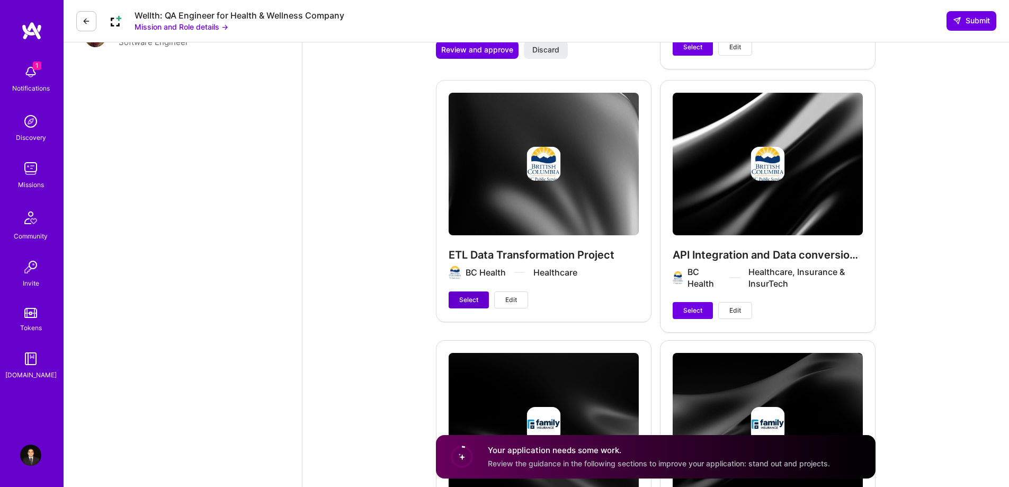
click at [464, 295] on span "Select" at bounding box center [468, 300] width 19 height 10
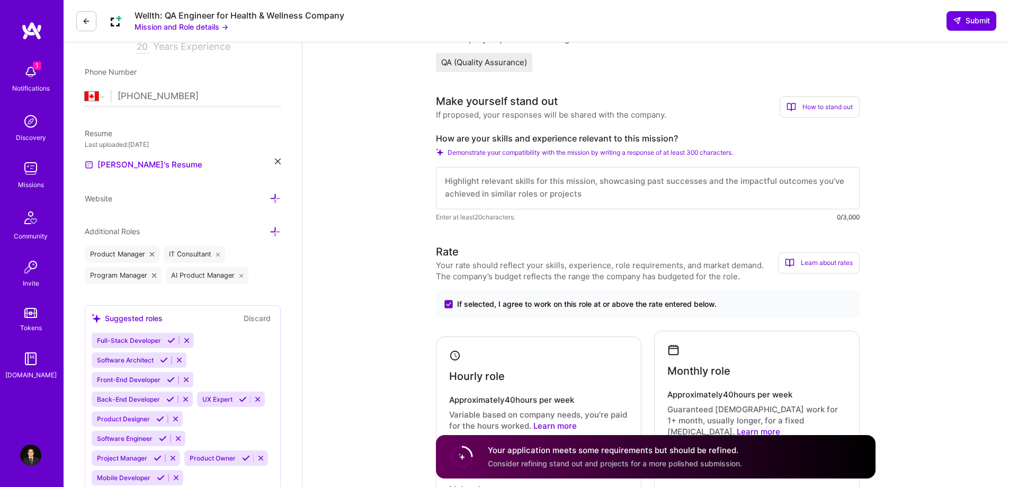
scroll to position [0, 0]
click at [563, 186] on textarea at bounding box center [648, 188] width 424 height 42
click at [592, 193] on textarea "I have I recently worked" at bounding box center [648, 188] width 424 height 42
paste textarea "Been in the industry for last 20 years and what you need in terms of responsibi…"
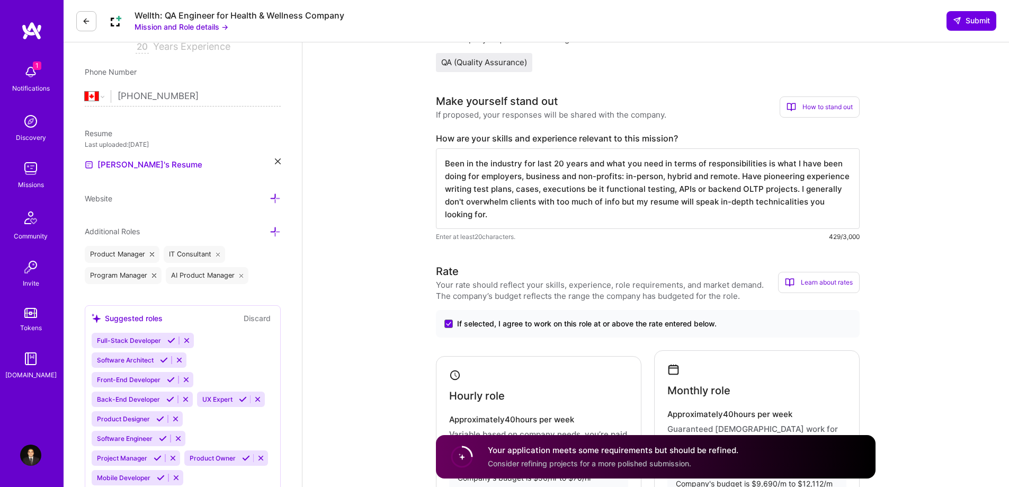
click at [605, 164] on textarea "Been in the industry for last 20 years and what you need in terms of responsibi…" at bounding box center [648, 188] width 424 height 80
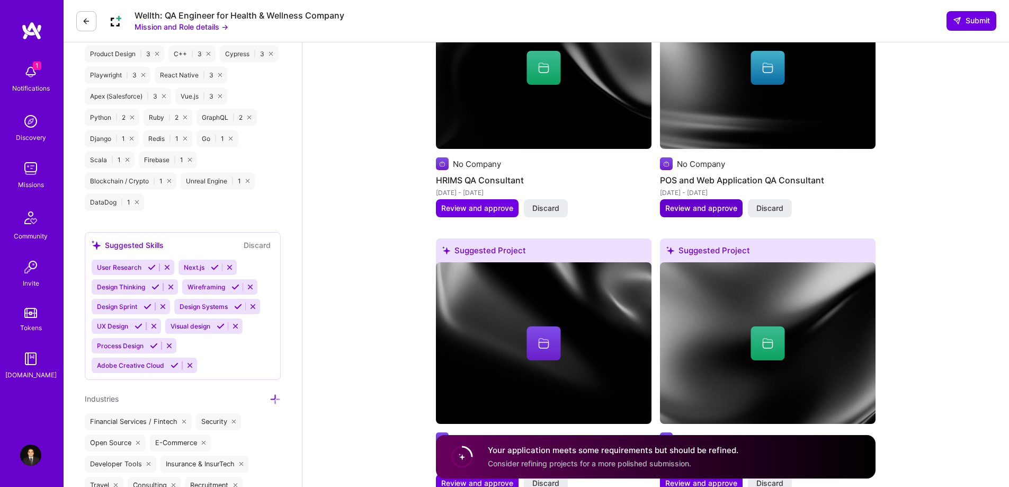
type textarea "Been in the industry for last 20 years and recently managed Healthcare project,…"
click at [706, 202] on button "Review and approve" at bounding box center [701, 208] width 83 height 18
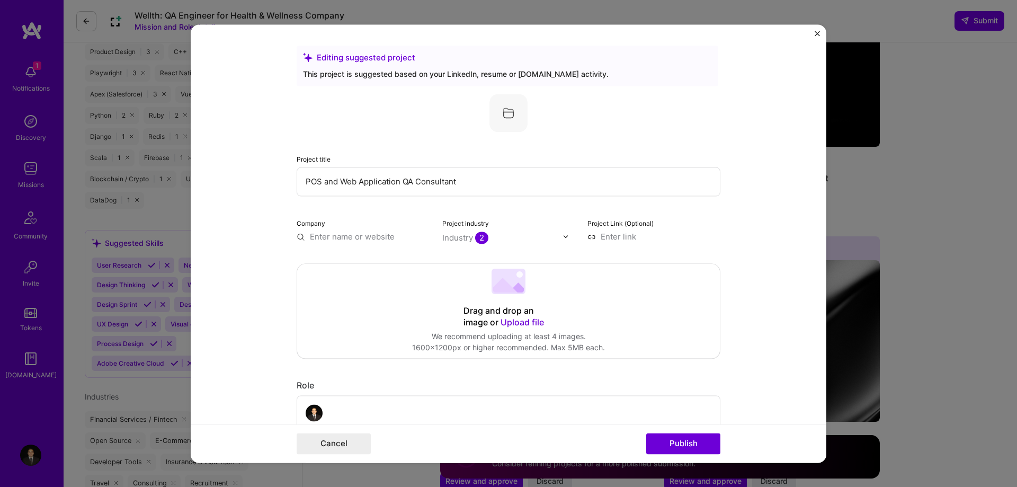
click at [816, 36] on button "Close" at bounding box center [817, 36] width 5 height 11
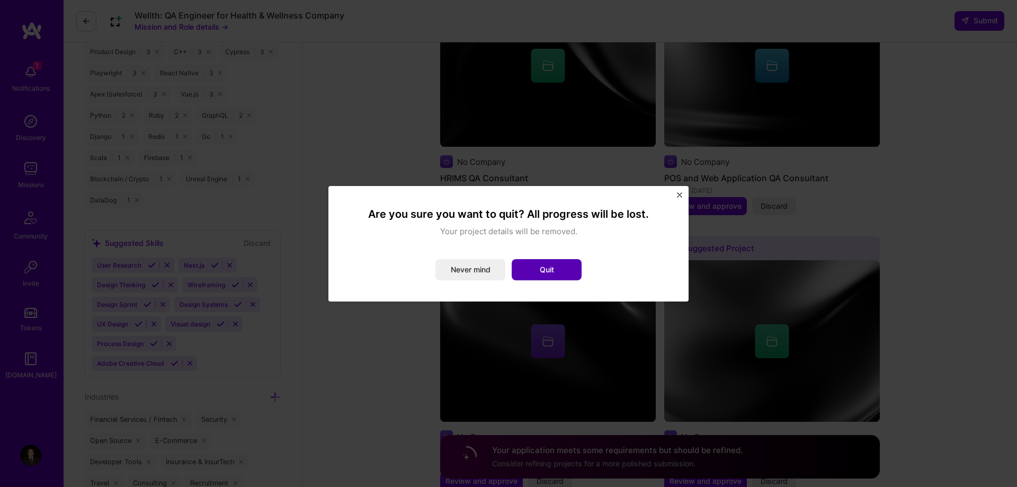
click at [531, 267] on button "Quit" at bounding box center [547, 269] width 70 height 21
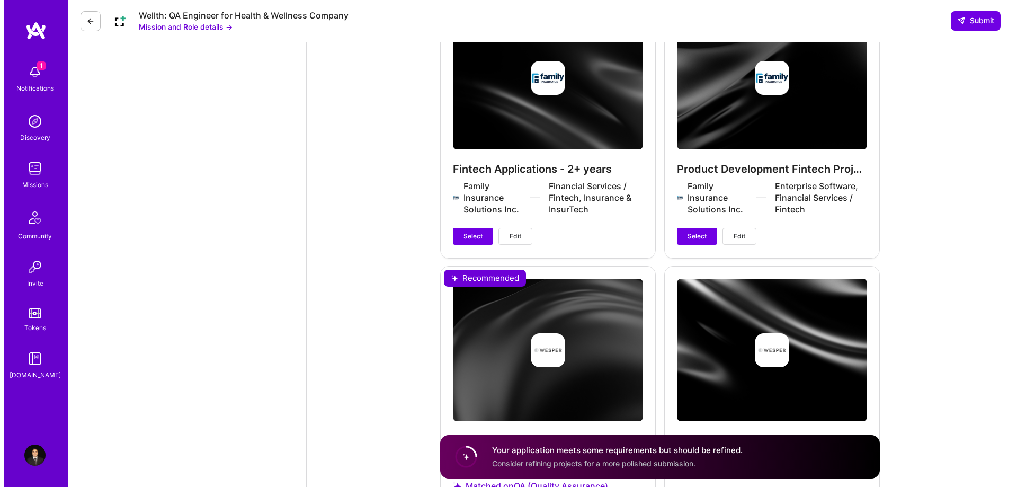
scroll to position [2526, 0]
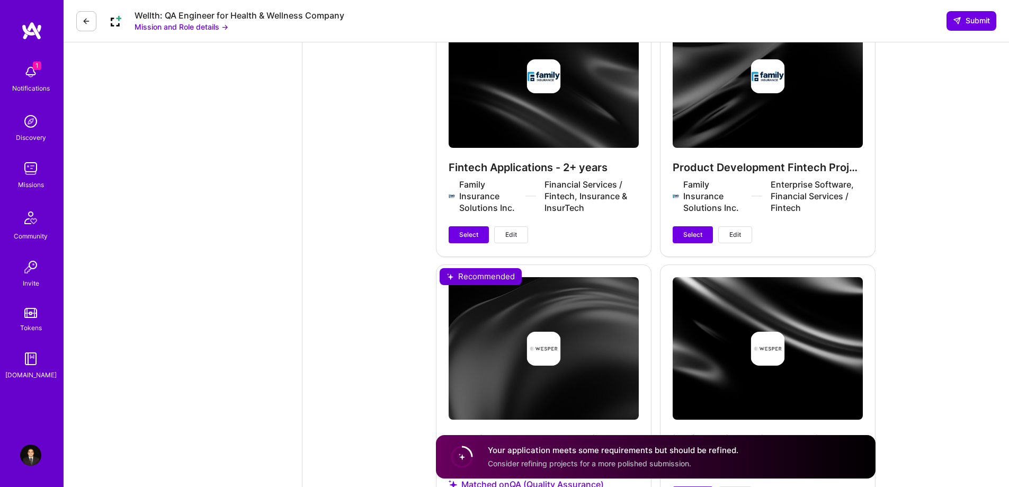
click at [515, 230] on span "Edit" at bounding box center [511, 235] width 12 height 10
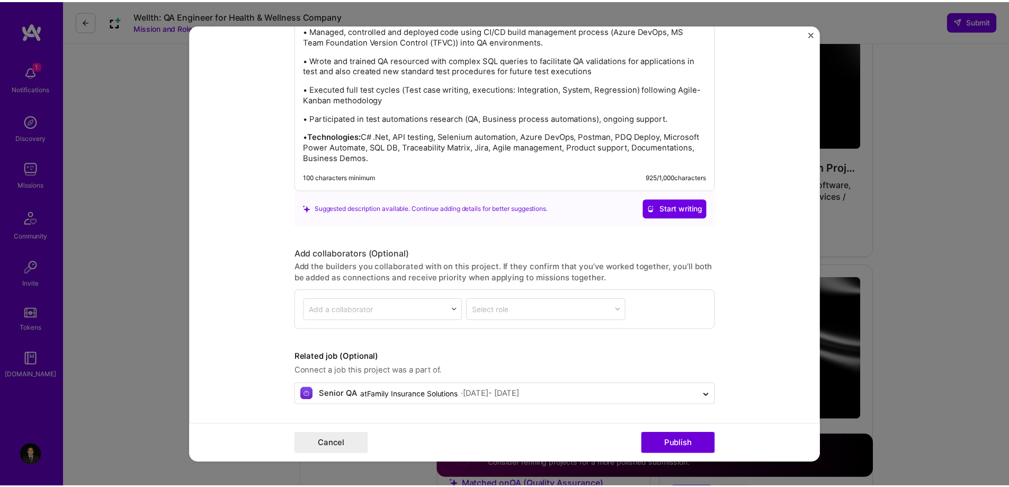
scroll to position [1360, 0]
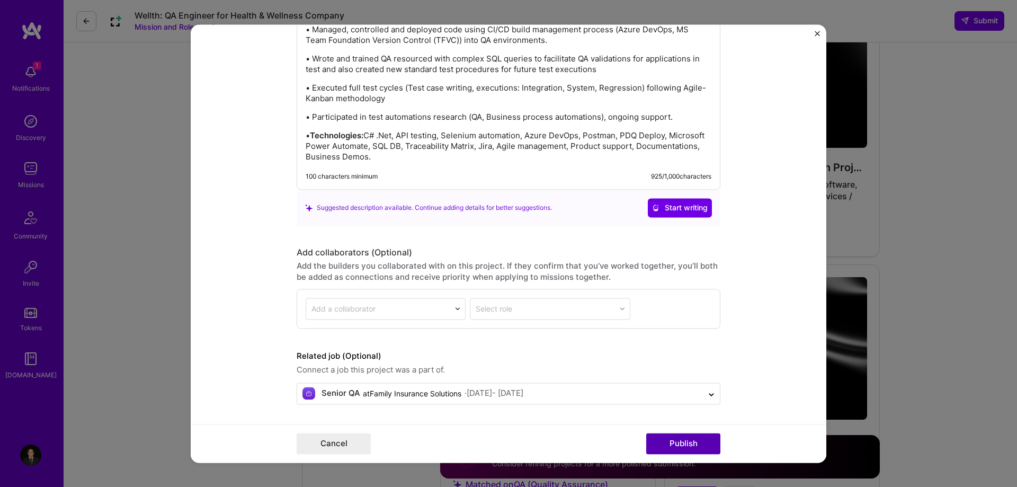
click at [663, 442] on button "Publish" at bounding box center [683, 443] width 74 height 21
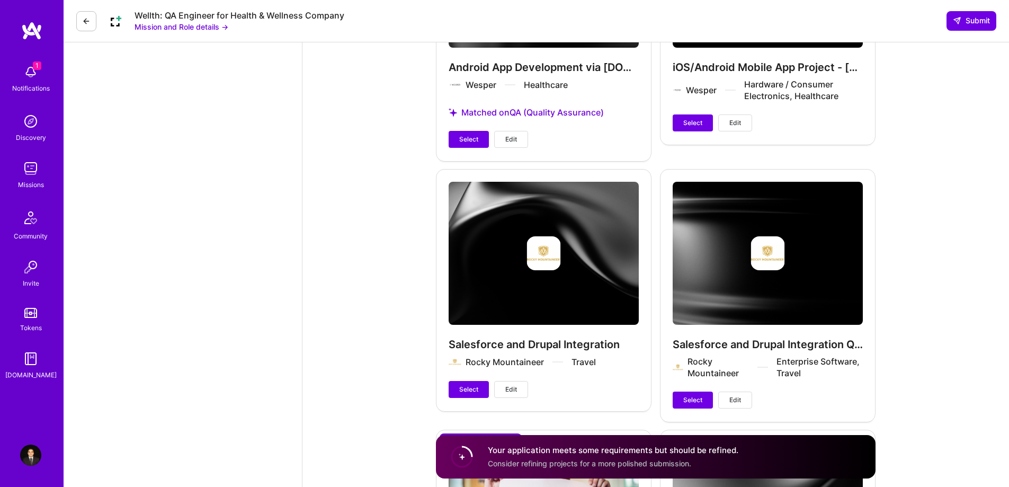
scroll to position [2855, 0]
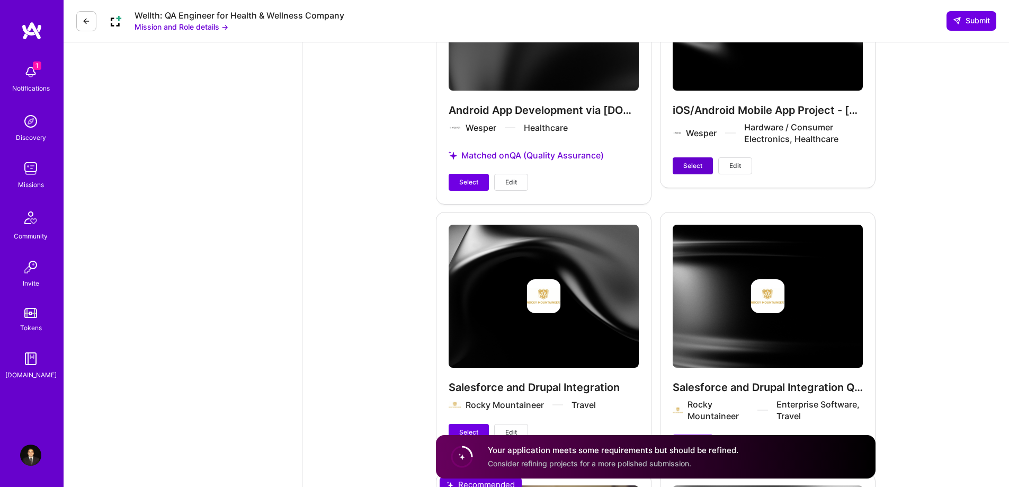
click at [692, 161] on span "Select" at bounding box center [692, 166] width 19 height 10
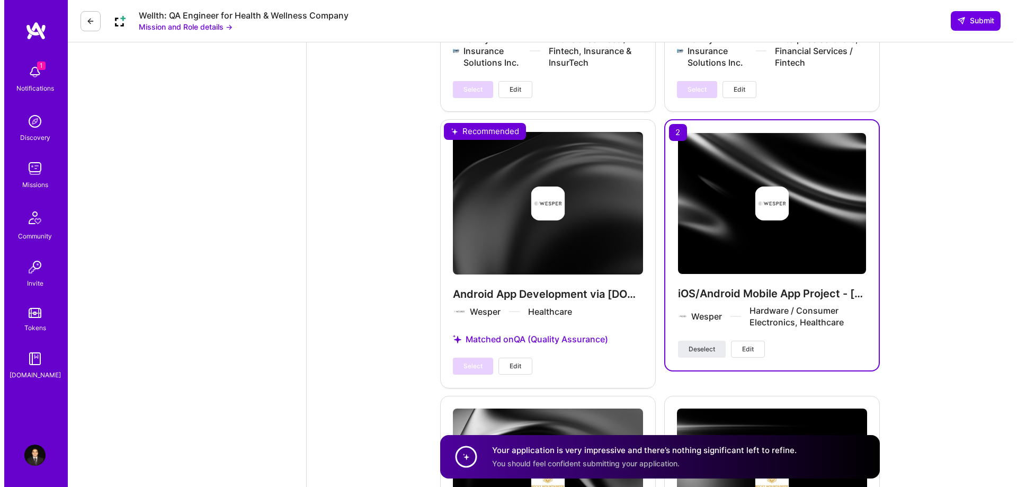
scroll to position [2646, 0]
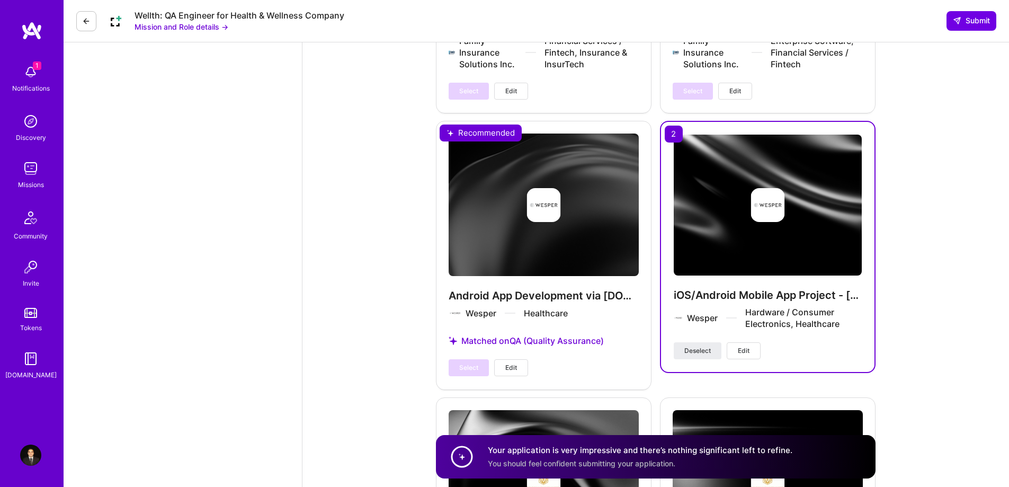
click at [750, 342] on button "Edit" at bounding box center [744, 350] width 34 height 17
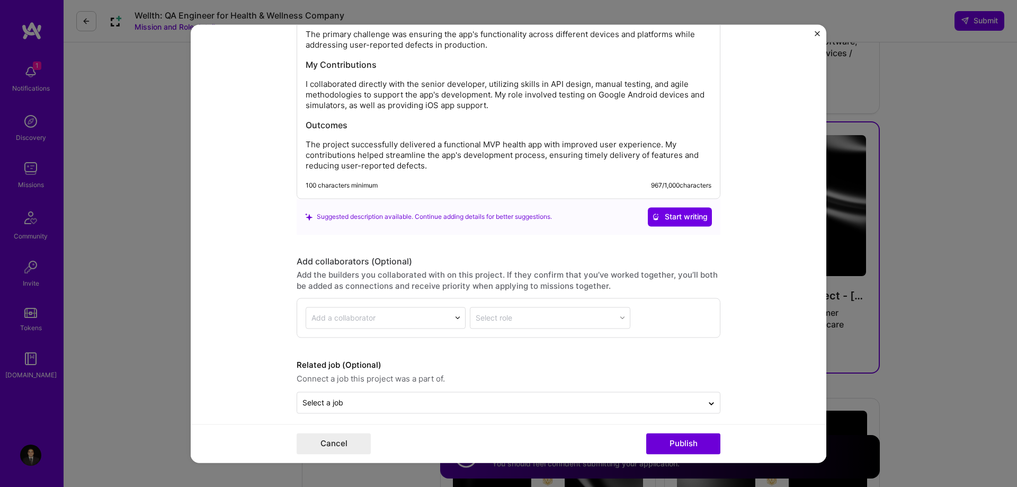
scroll to position [1292, 0]
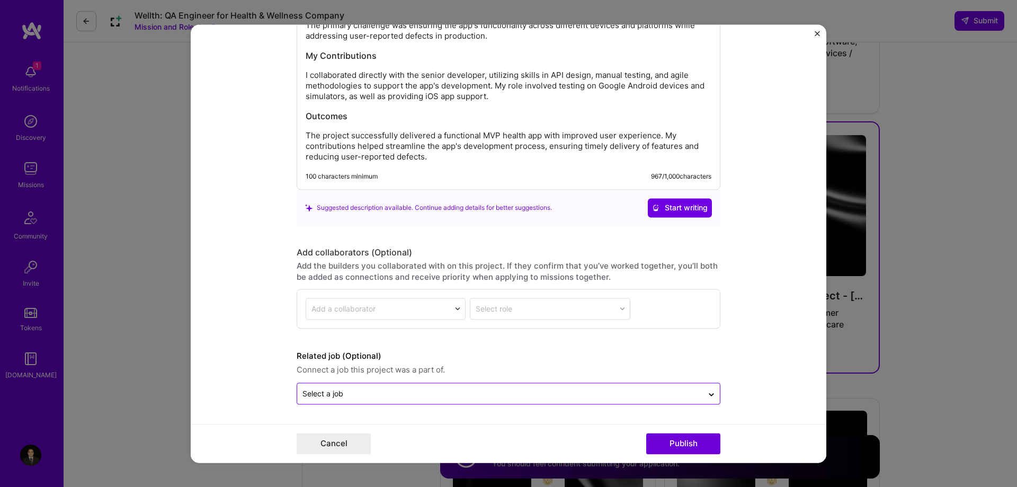
click at [645, 398] on input "text" at bounding box center [499, 393] width 395 height 11
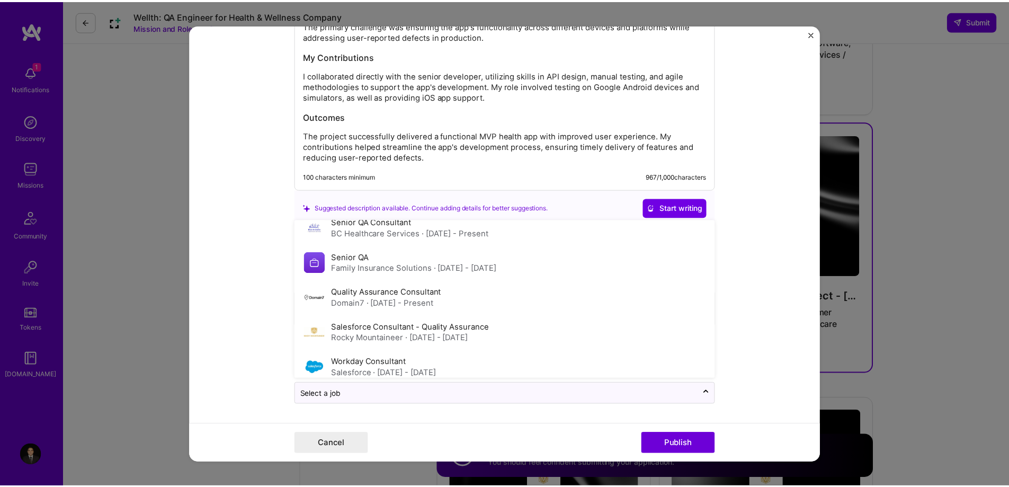
scroll to position [0, 0]
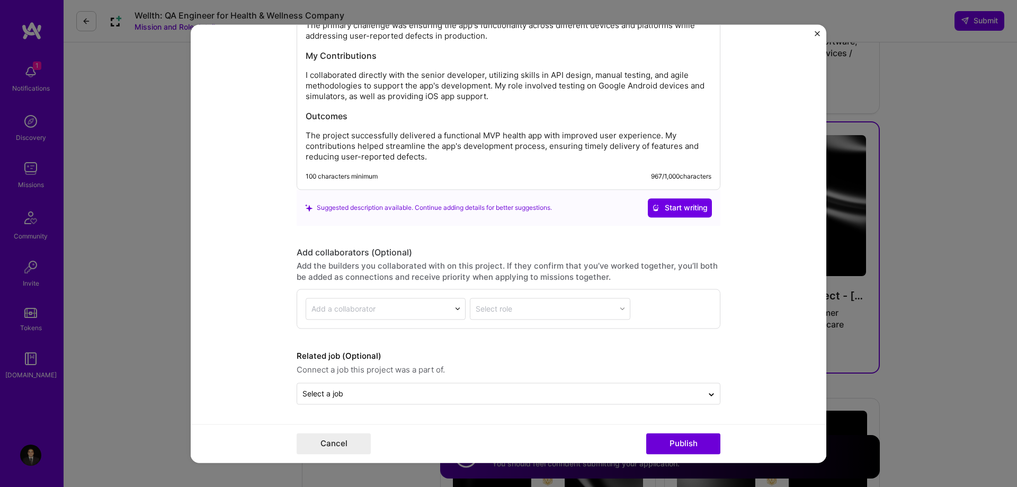
click at [745, 258] on form "Project title iOS/Android Mobile App Project - [DOMAIN_NAME] Company Wesper Pro…" at bounding box center [509, 243] width 636 height 438
click at [757, 343] on form "Project title iOS/Android Mobile App Project - [DOMAIN_NAME] Company Wesper Pro…" at bounding box center [509, 243] width 636 height 438
click at [674, 443] on button "Publish" at bounding box center [683, 443] width 74 height 21
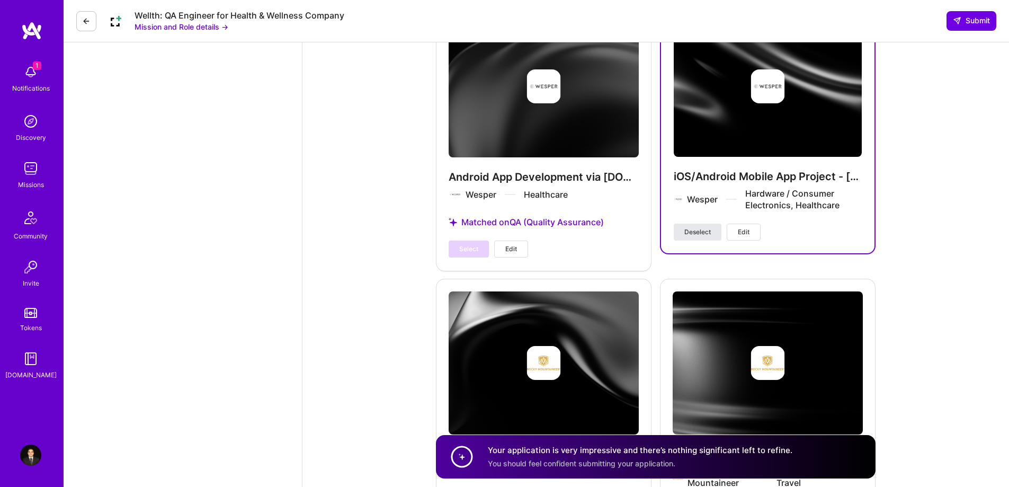
scroll to position [2767, 0]
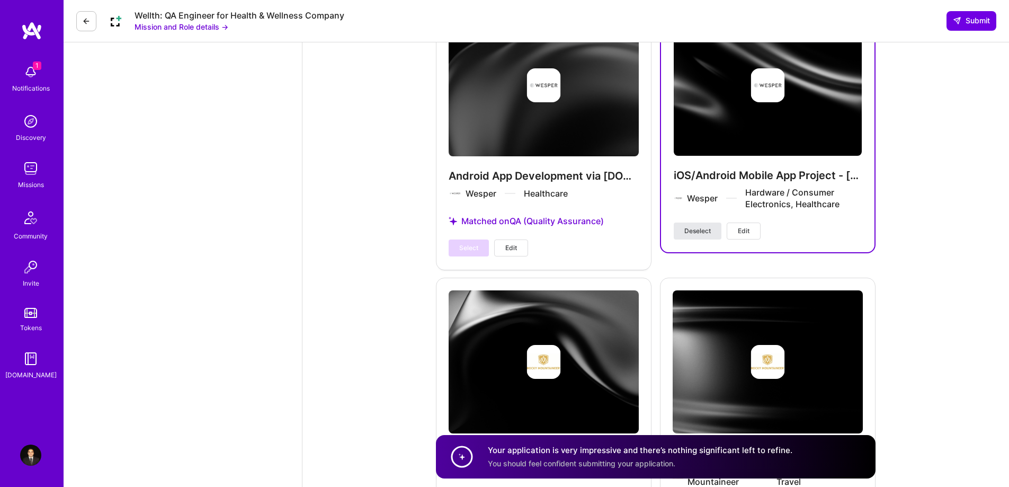
click at [705, 226] on span "Deselect" at bounding box center [697, 231] width 26 height 10
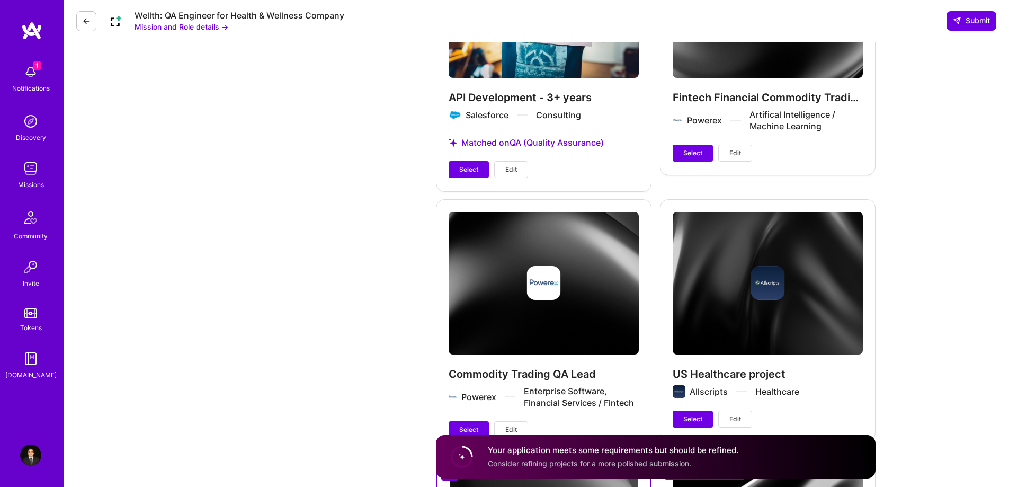
scroll to position [3404, 0]
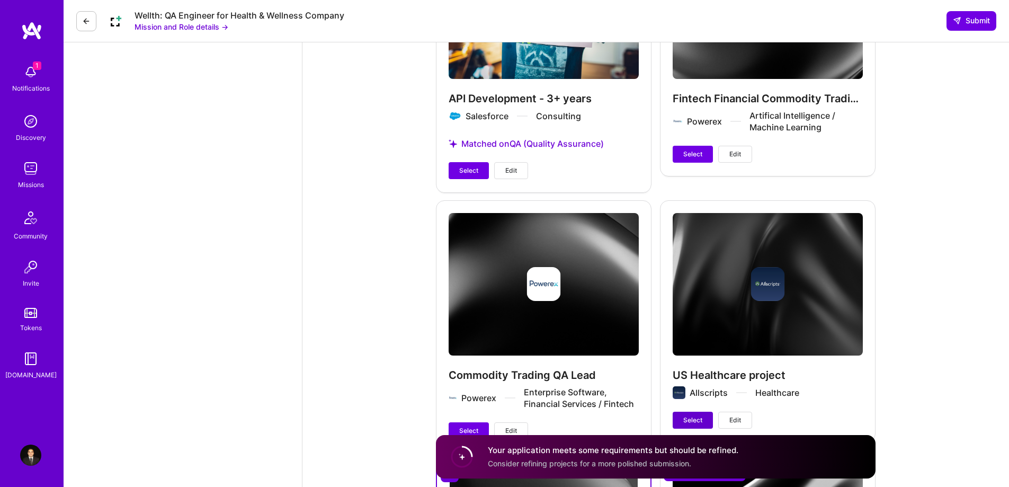
click at [686, 415] on span "Select" at bounding box center [692, 420] width 19 height 10
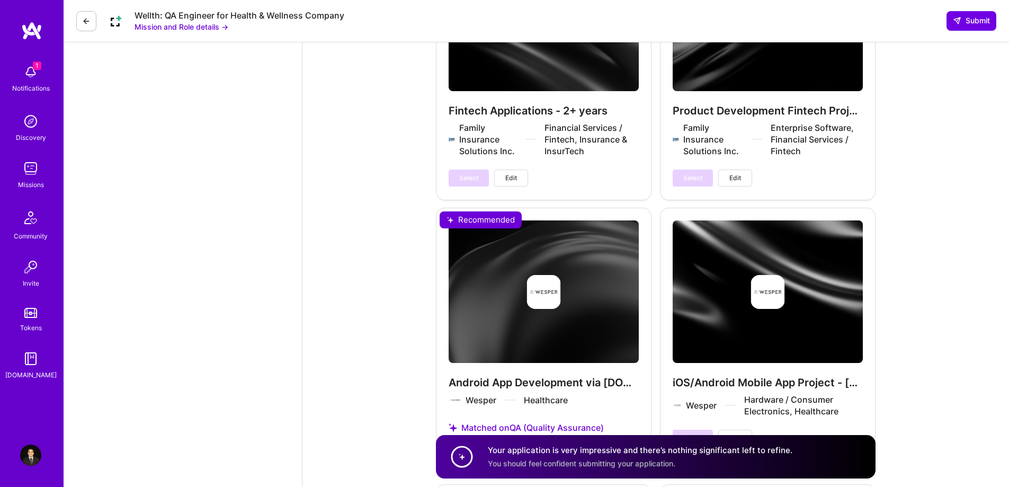
scroll to position [2558, 0]
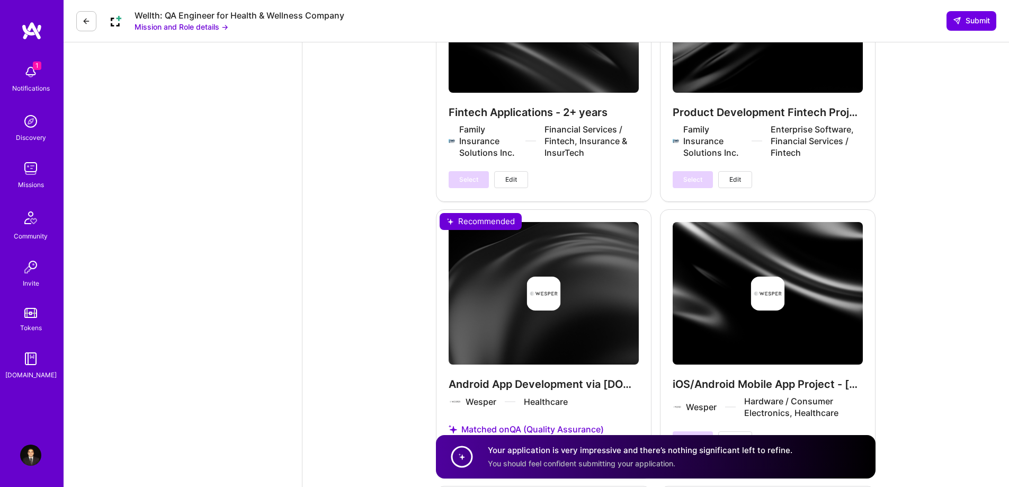
click at [721, 390] on div "iOS/Android Mobile App Project - [DOMAIN_NAME] Wesper Hardware / Consumer Elect…" at bounding box center [768, 335] width 216 height 252
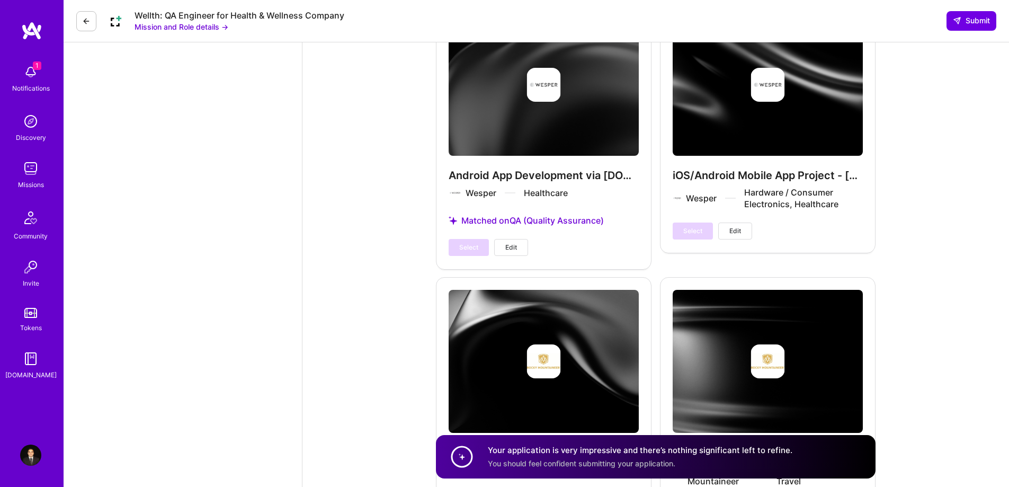
scroll to position [2768, 0]
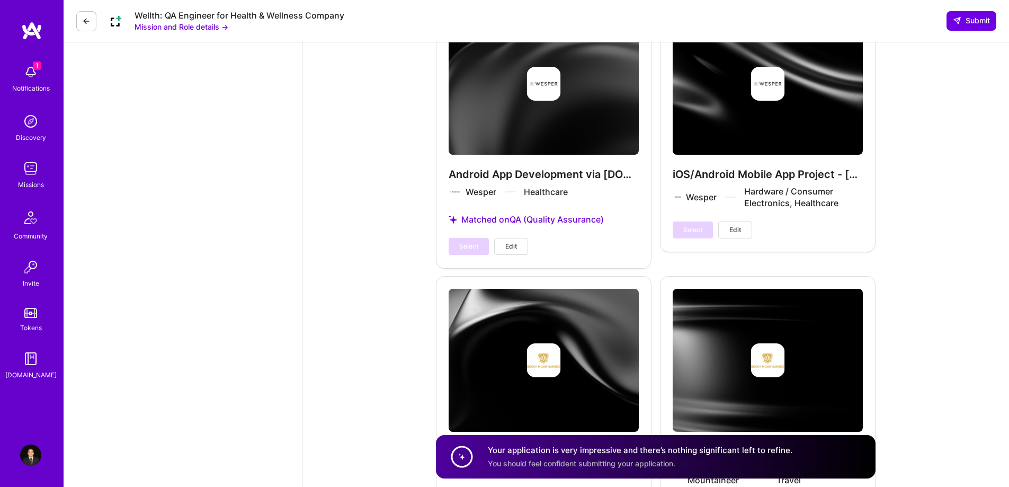
click at [704, 223] on div "Select Edit" at bounding box center [712, 229] width 79 height 17
click at [750, 128] on div "iOS/Android Mobile App Project - [DOMAIN_NAME] Wesper Hardware / Consumer Elect…" at bounding box center [768, 125] width 216 height 252
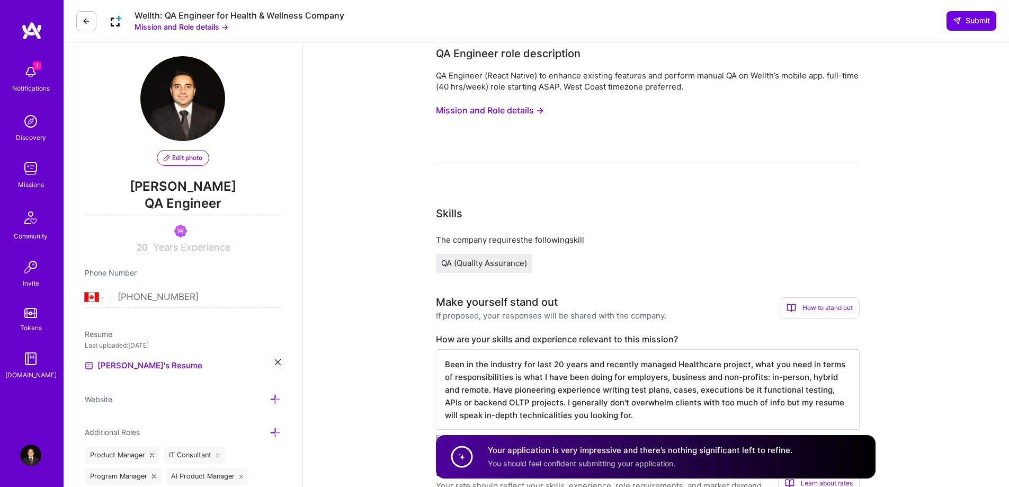
scroll to position [0, 0]
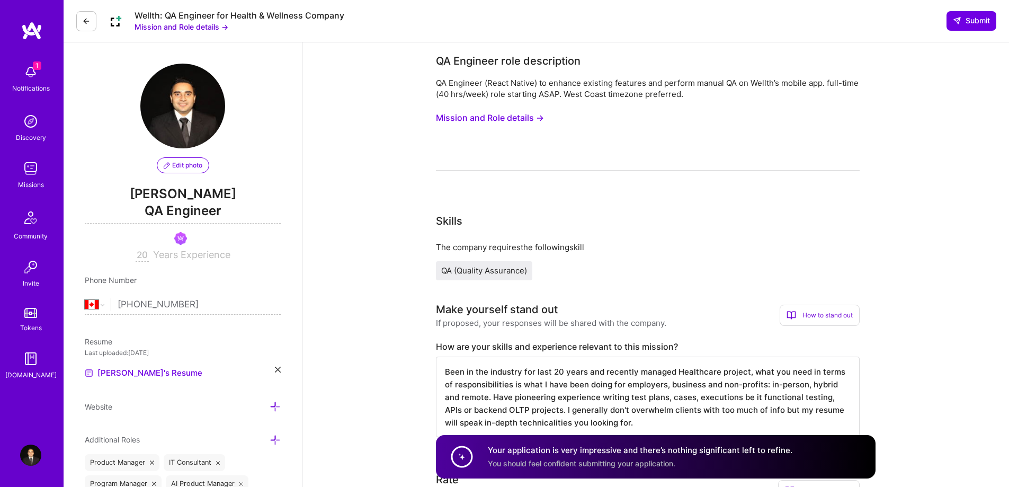
click at [274, 372] on div "[PERSON_NAME]'s Resume" at bounding box center [183, 372] width 196 height 13
click at [277, 372] on icon at bounding box center [278, 369] width 6 height 6
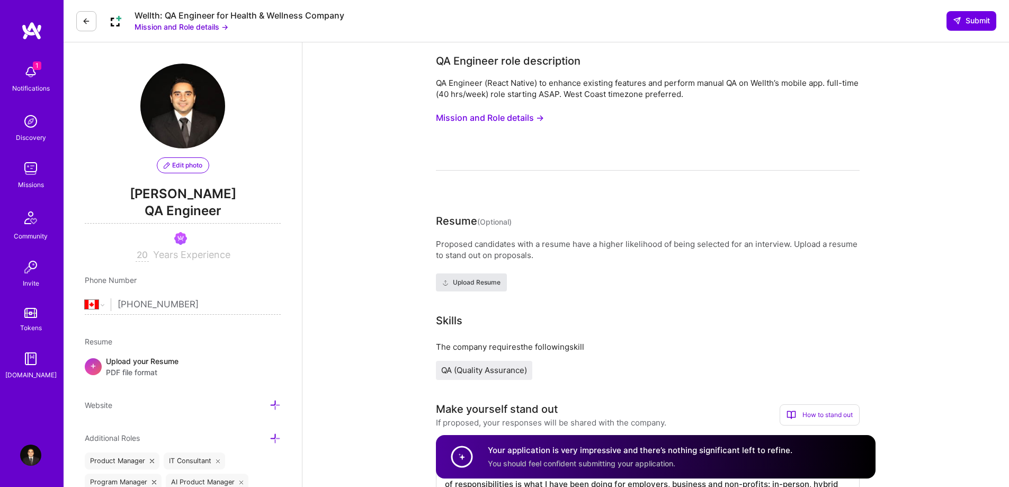
click at [489, 285] on span "Upload Resume" at bounding box center [471, 283] width 58 height 10
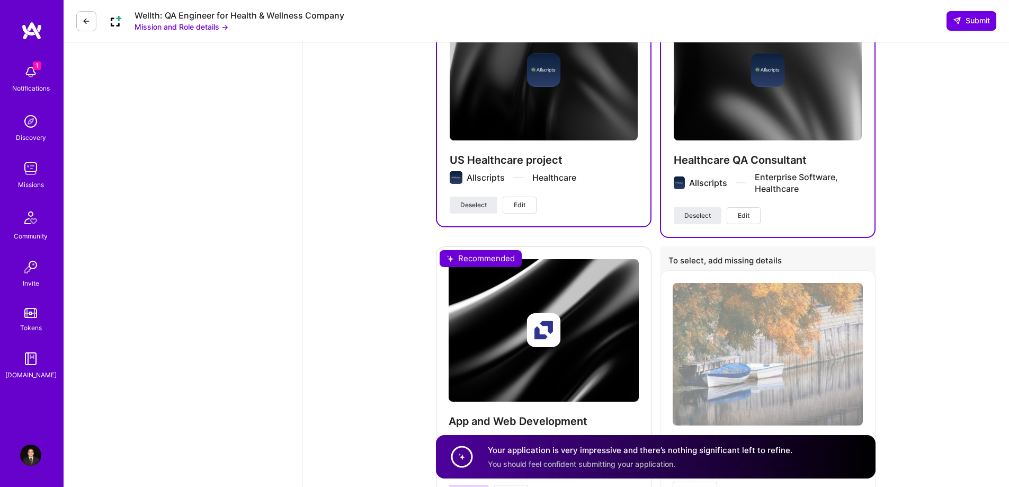
scroll to position [4406, 0]
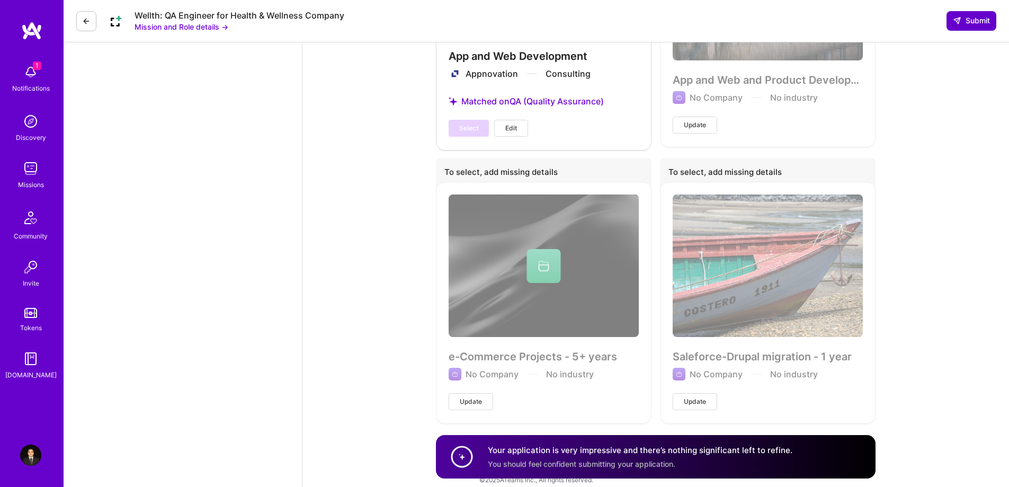
click at [985, 14] on button "Submit" at bounding box center [971, 20] width 50 height 19
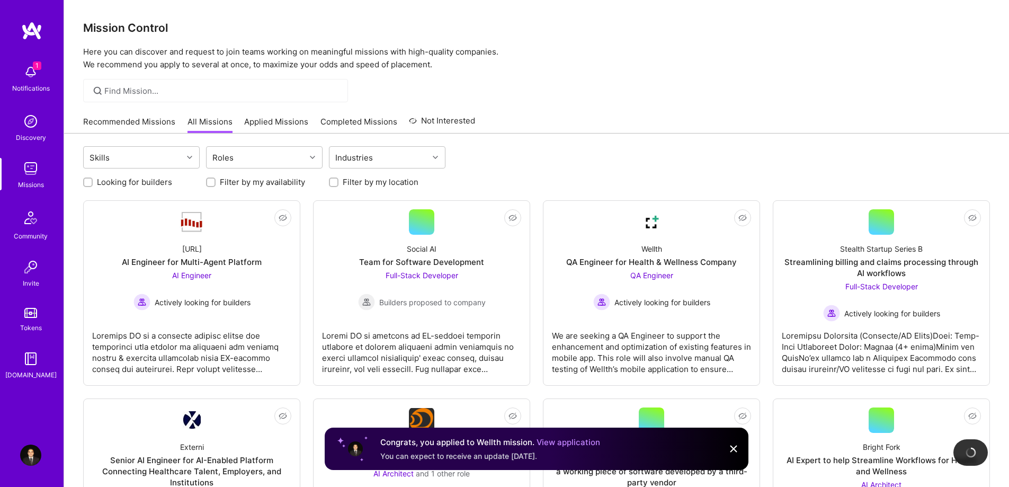
click at [299, 125] on link "Applied Missions" at bounding box center [276, 124] width 64 height 17
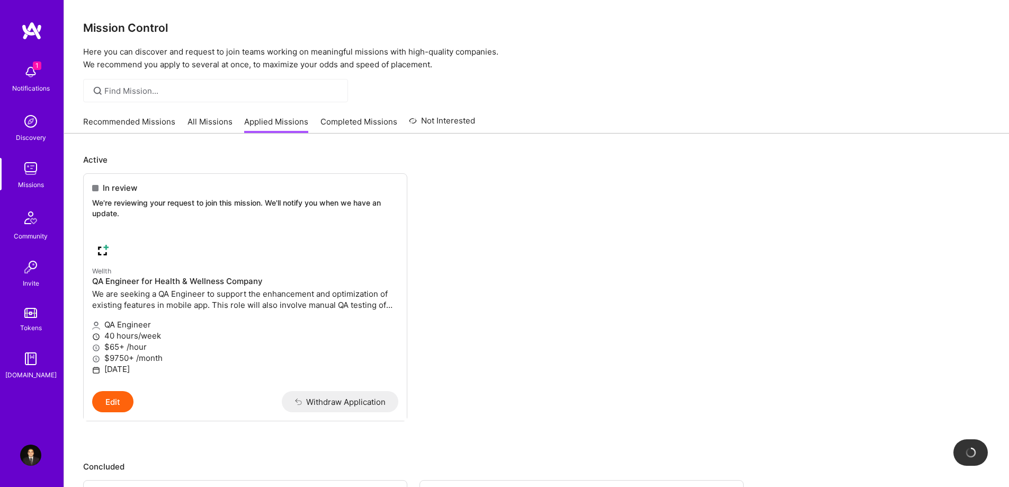
click at [225, 126] on link "All Missions" at bounding box center [209, 124] width 45 height 17
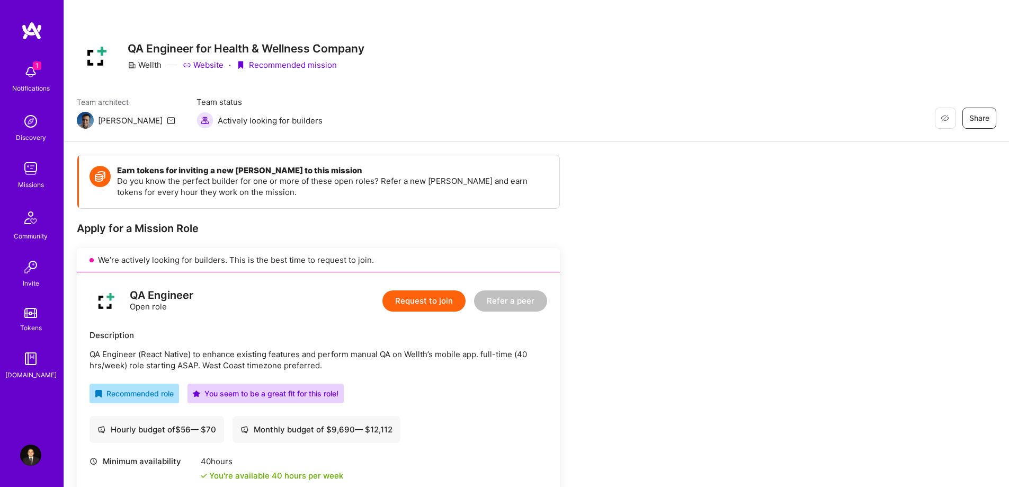
click at [199, 65] on link "Website" at bounding box center [203, 64] width 41 height 11
